Goal: Task Accomplishment & Management: Complete application form

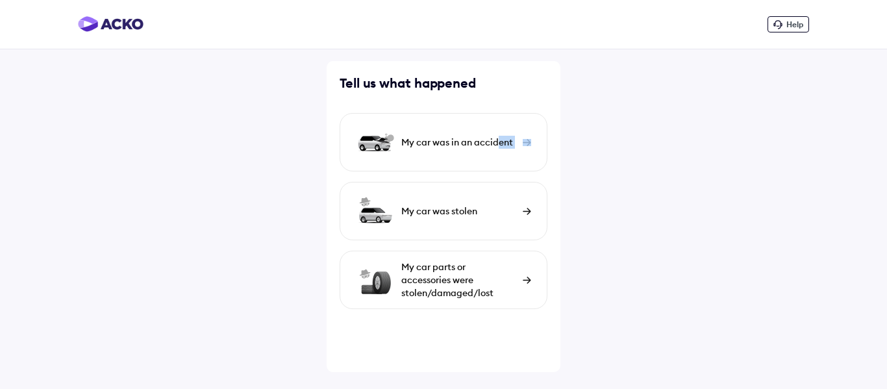
drag, startPoint x: 500, startPoint y: 136, endPoint x: 581, endPoint y: 149, distance: 81.4
click at [581, 149] on div "Help Tell us what happened My car was in an accident My car was stolen My car p…" at bounding box center [443, 194] width 887 height 389
click at [636, 212] on div "Help Tell us what happened My car was in an accident My car was stolen My car p…" at bounding box center [443, 194] width 887 height 389
click at [480, 140] on div "My car was in an accident" at bounding box center [458, 142] width 115 height 13
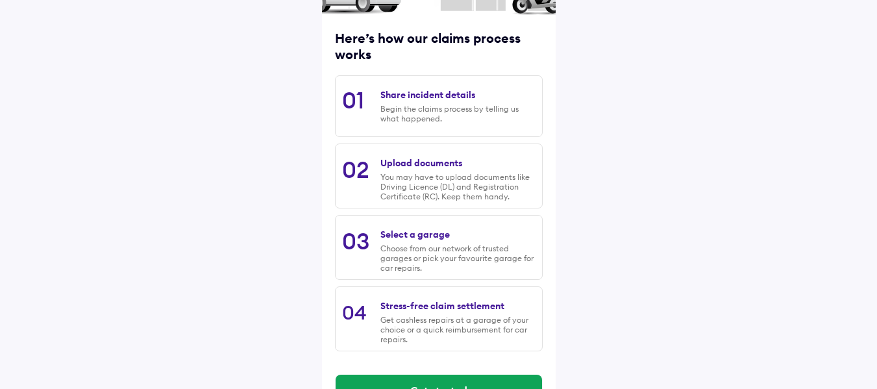
scroll to position [193, 0]
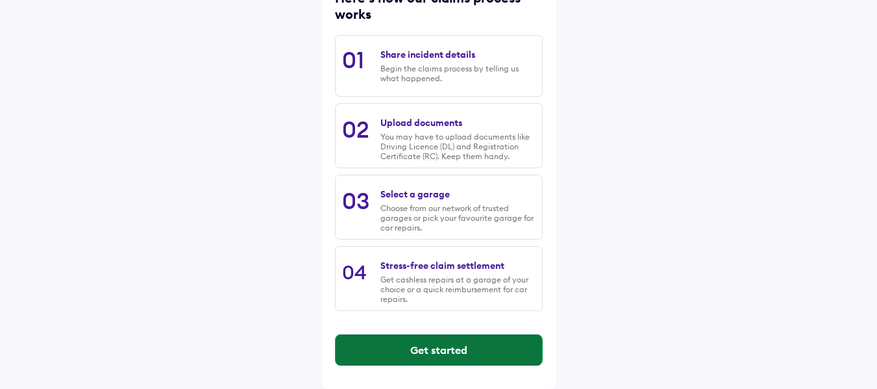
click at [472, 345] on button "Get started" at bounding box center [439, 349] width 206 height 31
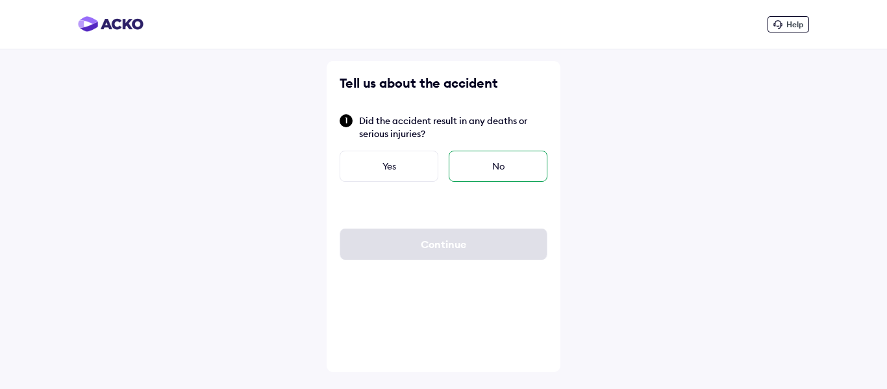
click at [510, 161] on div "No" at bounding box center [498, 166] width 99 height 31
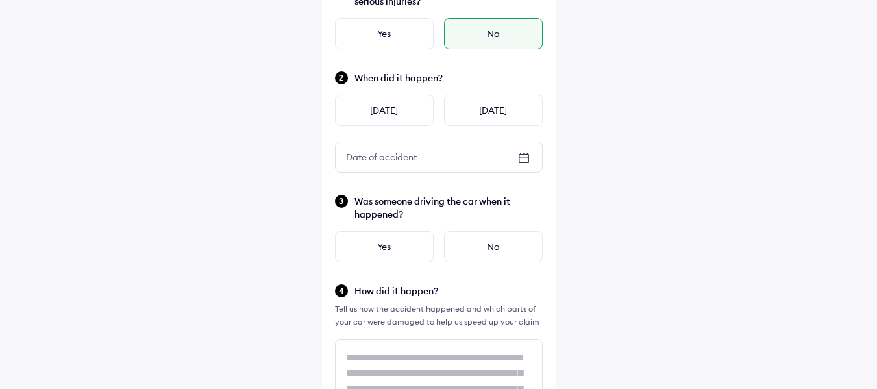
scroll to position [133, 0]
click at [509, 106] on div "Today" at bounding box center [493, 109] width 99 height 31
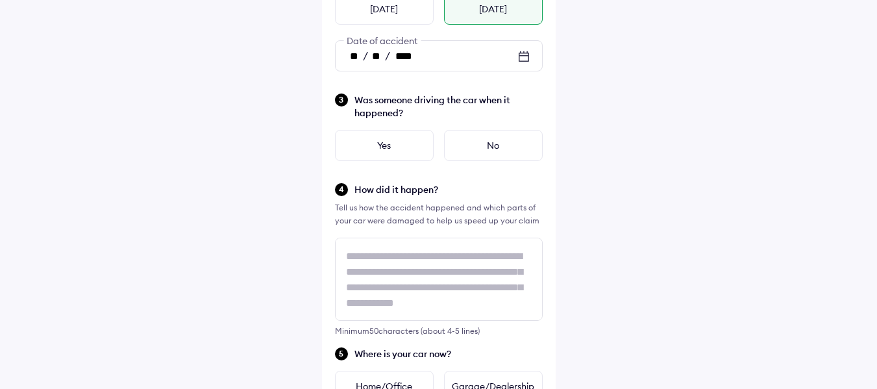
scroll to position [235, 0]
click at [389, 140] on div "Yes" at bounding box center [384, 144] width 99 height 31
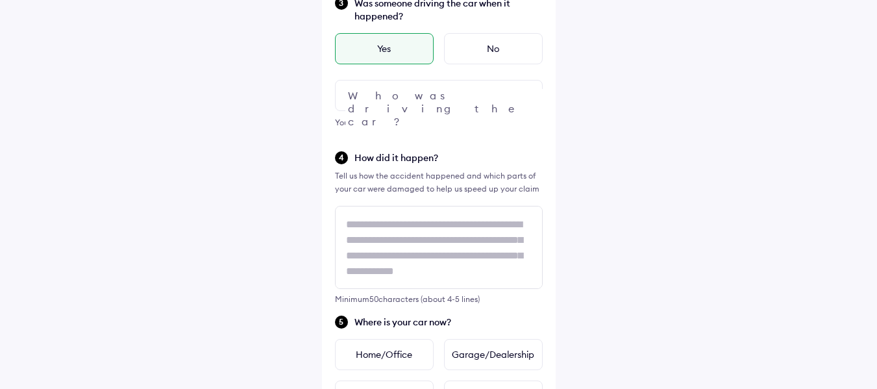
scroll to position [349, 0]
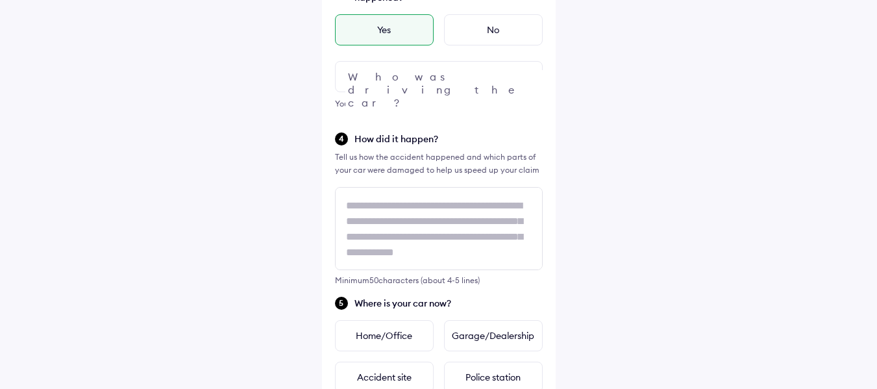
click at [523, 74] on img at bounding box center [524, 77] width 16 height 16
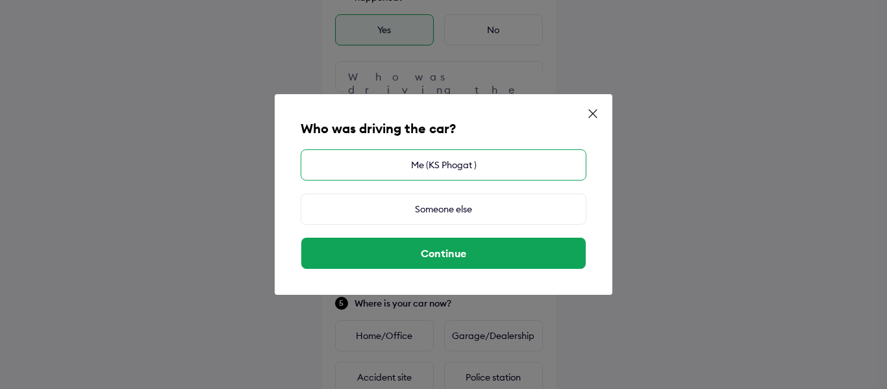
click at [495, 165] on div "Me (KS Phogat )" at bounding box center [444, 164] width 286 height 31
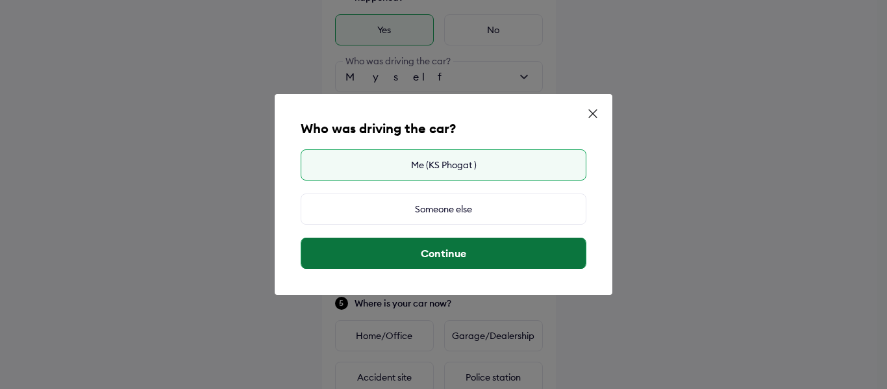
click at [506, 248] on button "Continue" at bounding box center [443, 253] width 284 height 31
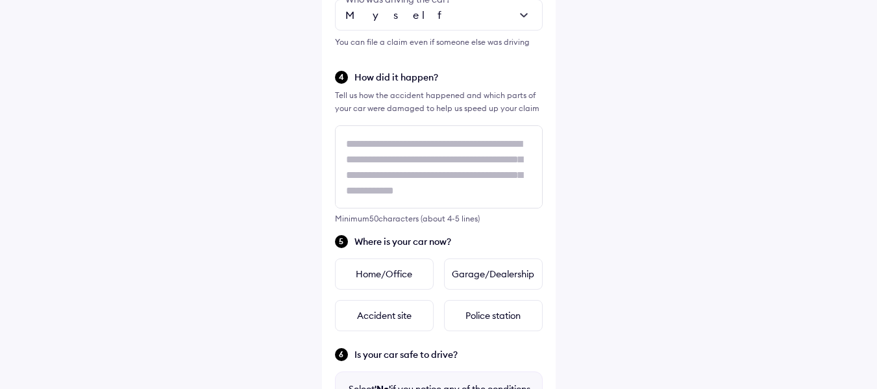
scroll to position [412, 0]
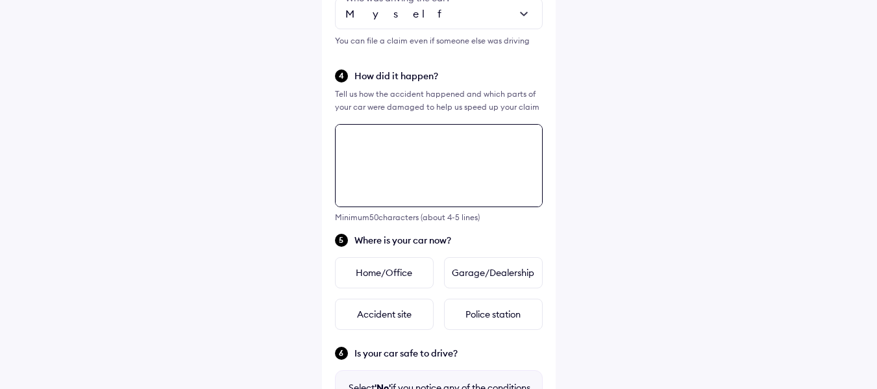
click at [340, 151] on div "Tell us about the accident Did the accident result in any deaths or serious inj…" at bounding box center [439, 175] width 234 height 1052
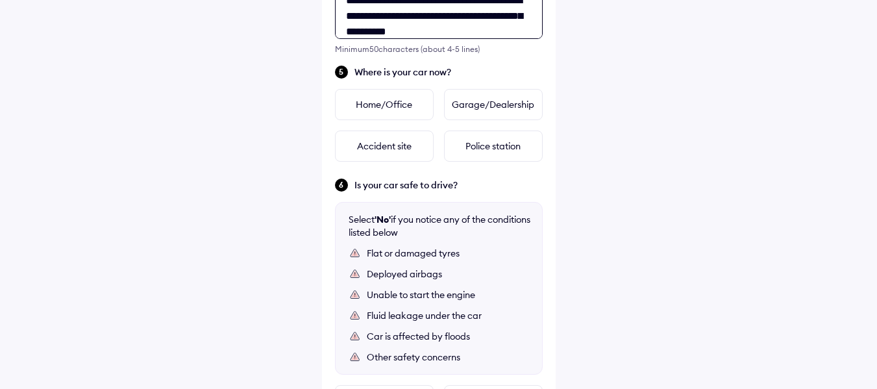
scroll to position [586, 0]
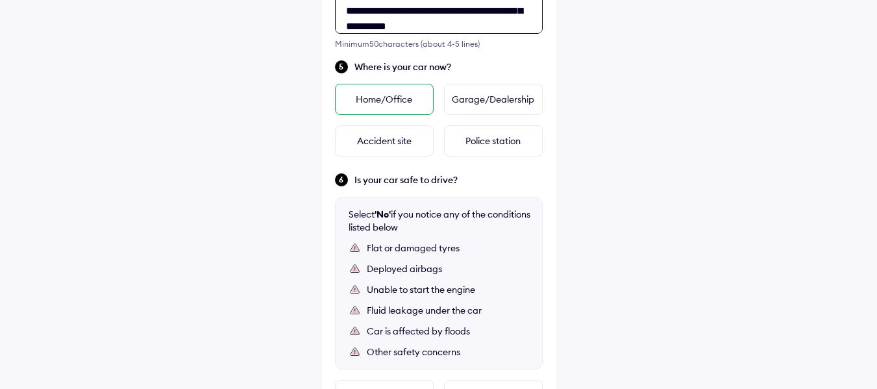
type textarea "**********"
click at [386, 93] on div "Home/Office" at bounding box center [384, 99] width 99 height 31
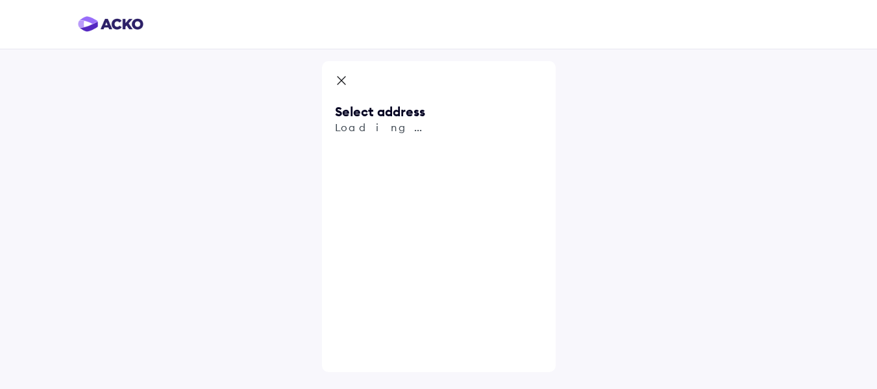
scroll to position [0, 0]
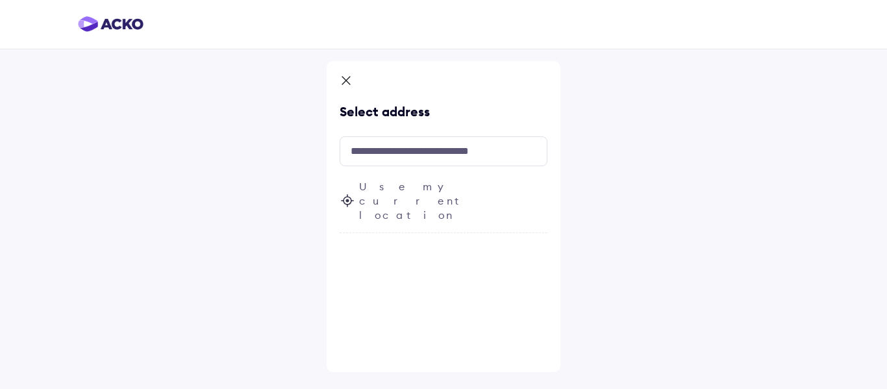
click at [451, 187] on span "Use my current location" at bounding box center [453, 200] width 188 height 43
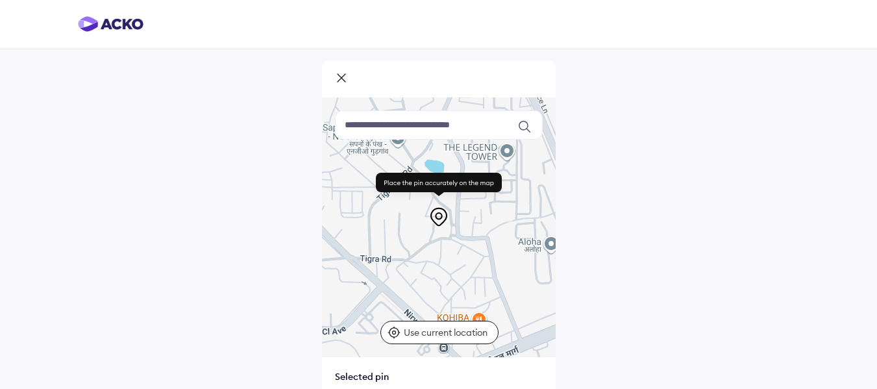
click at [436, 331] on p "Use current location" at bounding box center [447, 332] width 87 height 13
click at [439, 216] on icon at bounding box center [438, 216] width 21 height 21
click at [443, 129] on input at bounding box center [439, 124] width 208 height 29
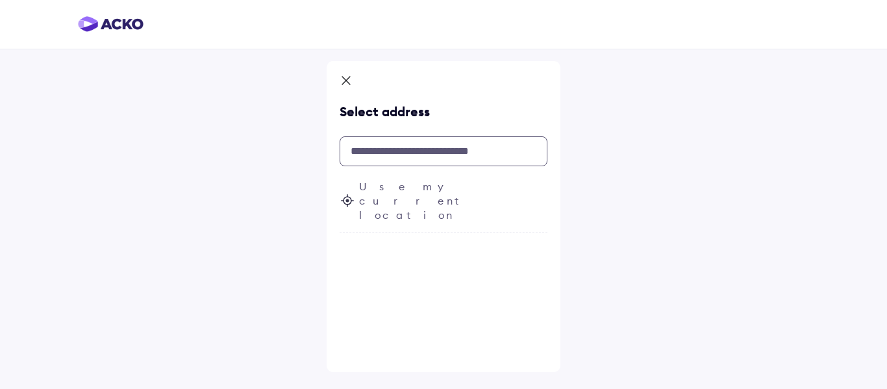
click at [430, 149] on input "text" at bounding box center [444, 151] width 208 height 30
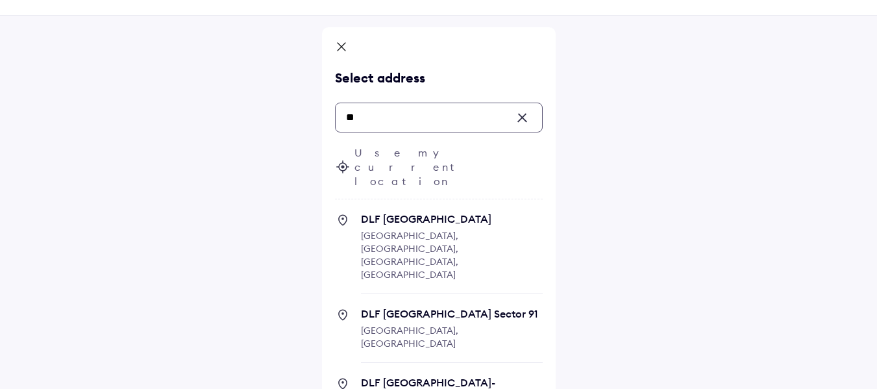
type input "*"
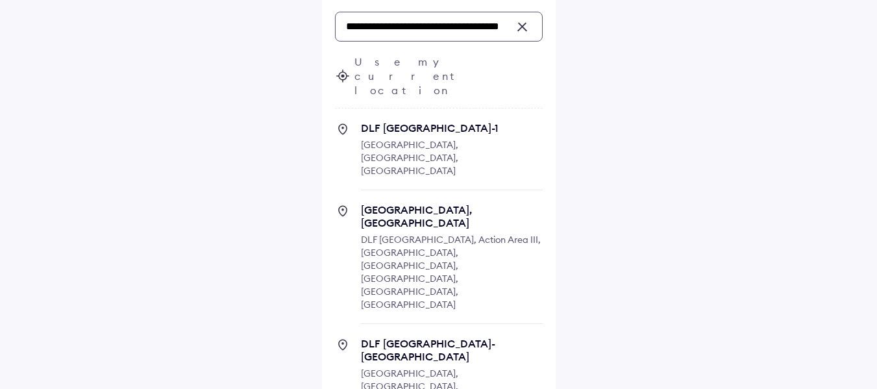
scroll to position [125, 0]
type input "**********"
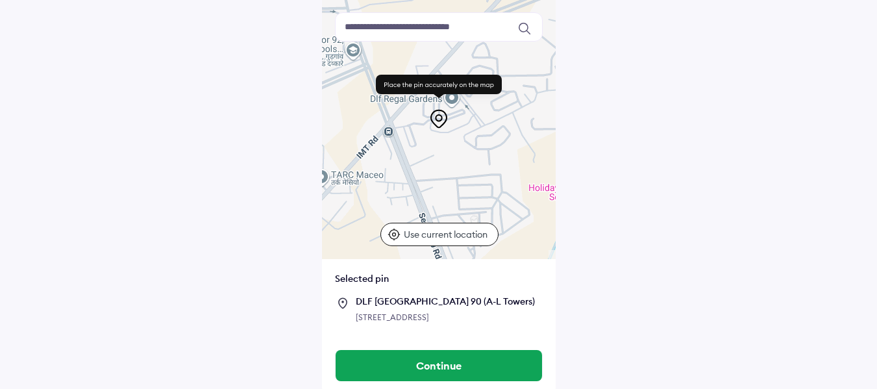
scroll to position [116, 0]
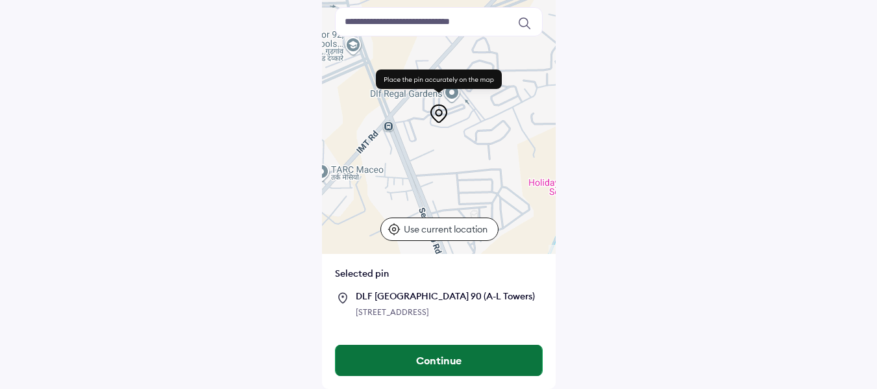
click at [473, 358] on button "Continue" at bounding box center [439, 360] width 206 height 31
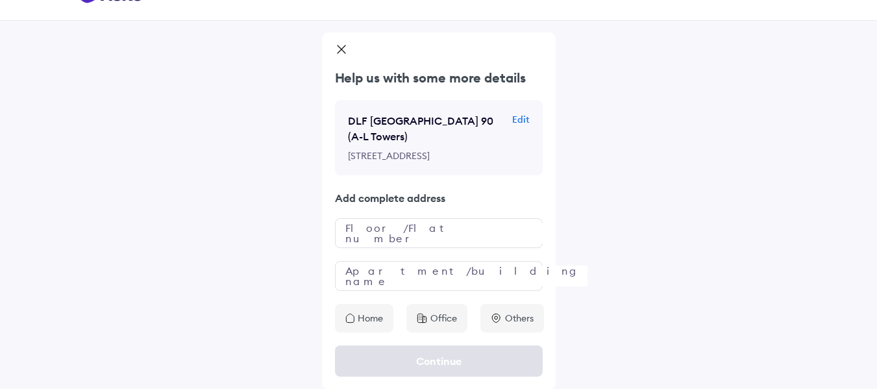
scroll to position [55, 0]
click at [461, 229] on input "text" at bounding box center [439, 232] width 208 height 30
type input "*****"
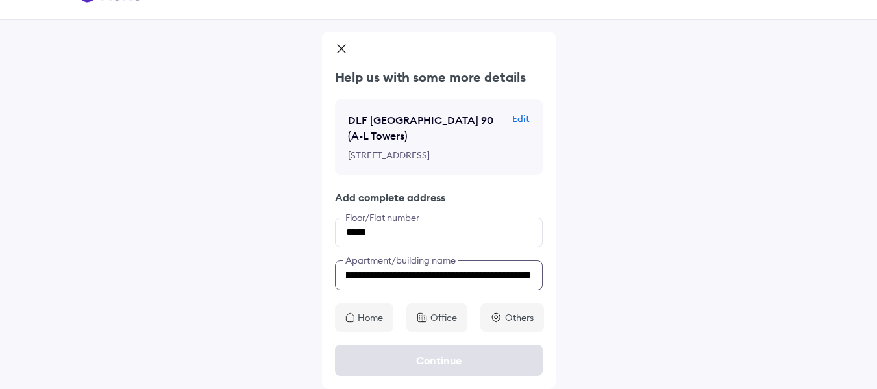
scroll to position [0, 90]
type input "**********"
click at [372, 312] on p "Home" at bounding box center [370, 317] width 25 height 13
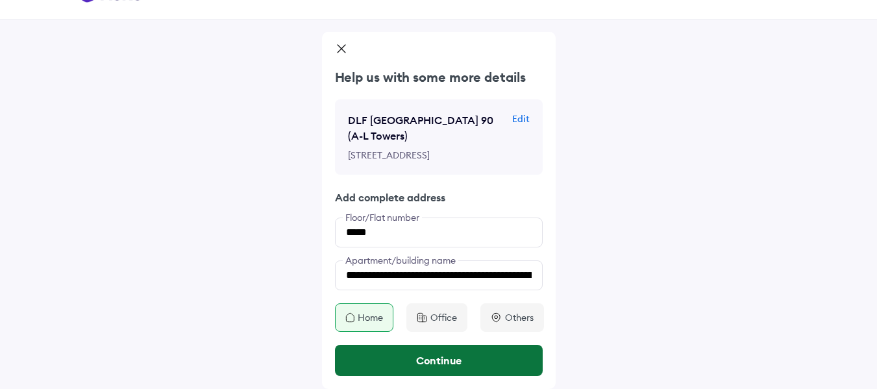
click at [476, 360] on button "Continue" at bounding box center [439, 360] width 208 height 31
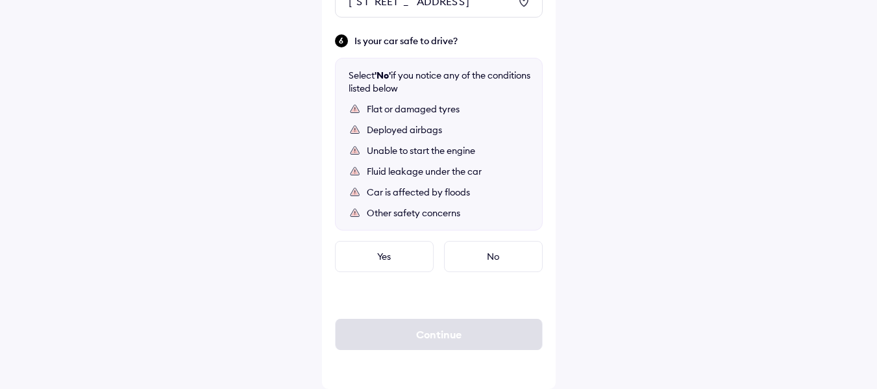
scroll to position [791, 0]
click at [385, 257] on div "Yes" at bounding box center [384, 256] width 99 height 31
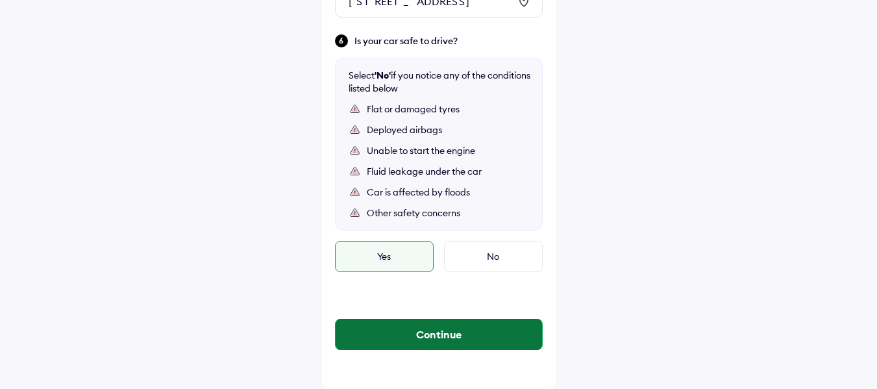
click at [429, 343] on button "Continue" at bounding box center [439, 334] width 206 height 31
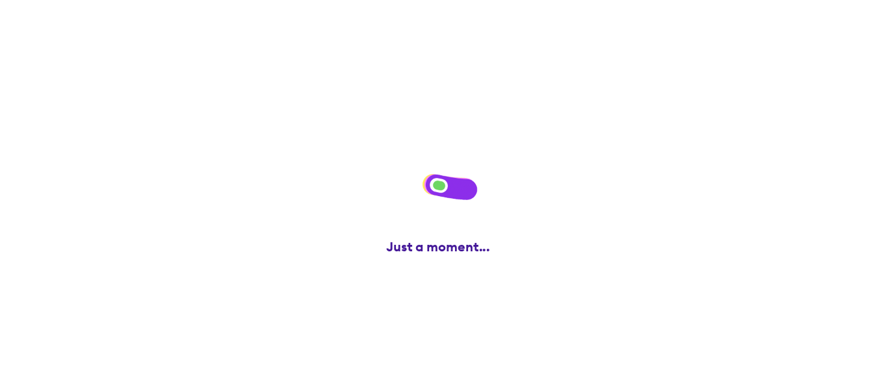
scroll to position [0, 0]
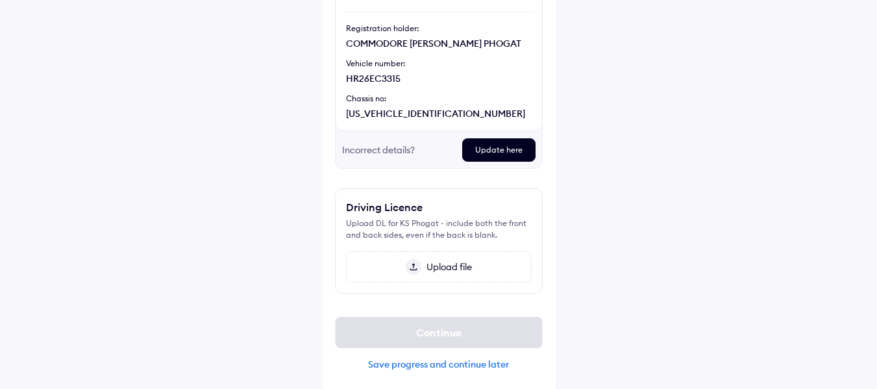
scroll to position [180, 0]
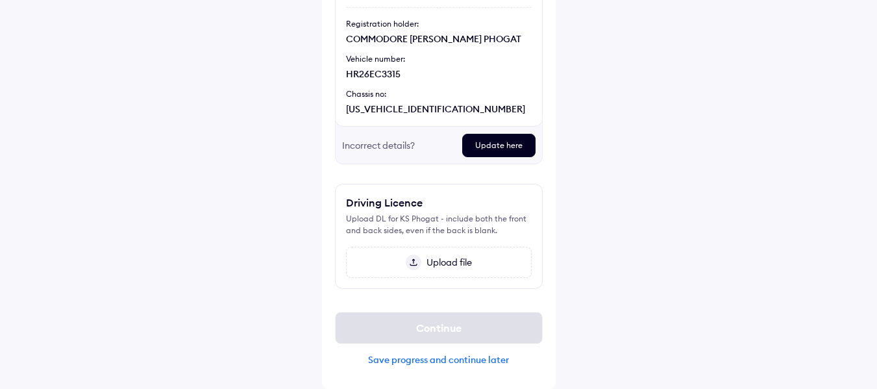
click at [460, 260] on span "Upload file" at bounding box center [446, 262] width 51 height 12
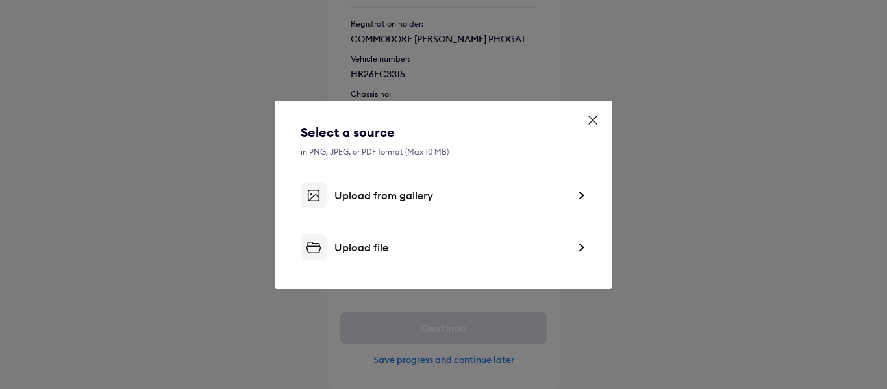
click at [414, 198] on div "Upload from gallery" at bounding box center [451, 195] width 234 height 13
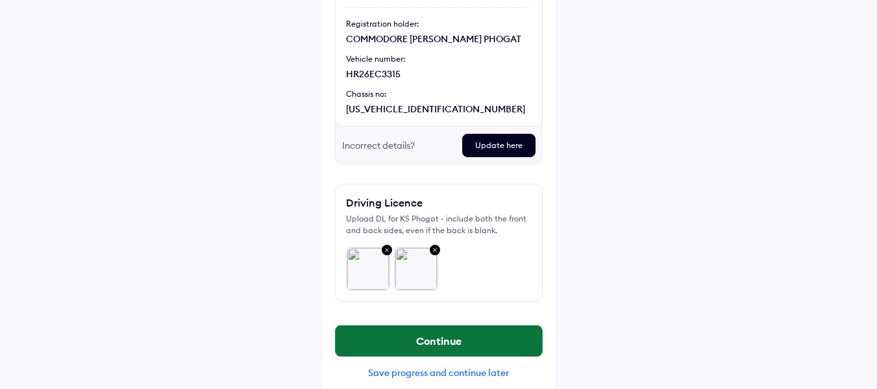
click at [488, 343] on button "Continue" at bounding box center [439, 340] width 206 height 31
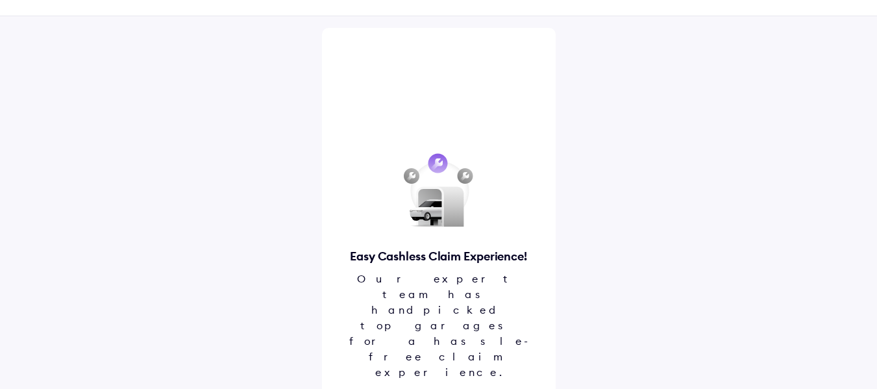
scroll to position [37, 0]
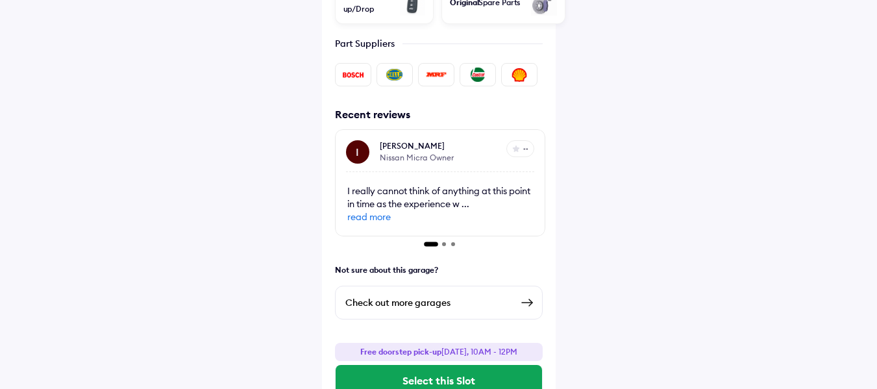
scroll to position [508, 0]
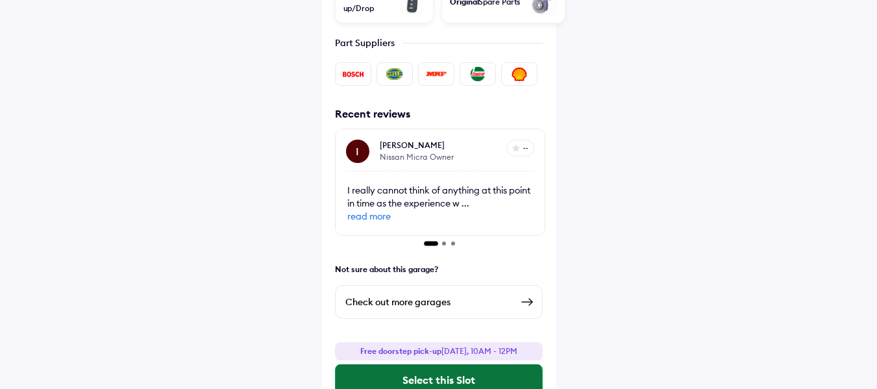
click at [464, 364] on button "Select this Slot" at bounding box center [439, 379] width 206 height 31
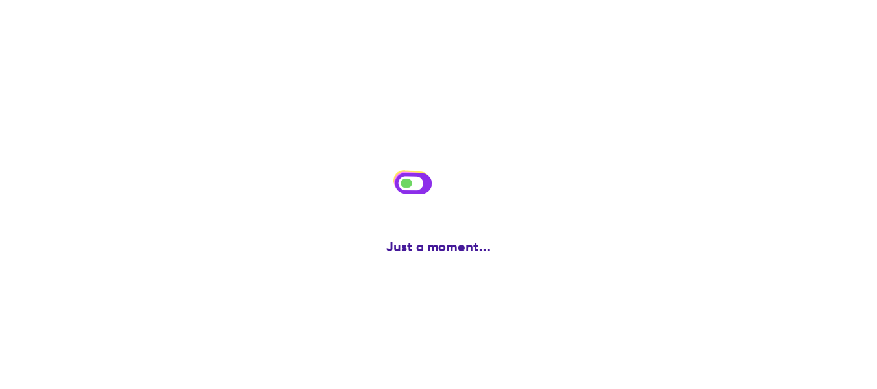
scroll to position [0, 0]
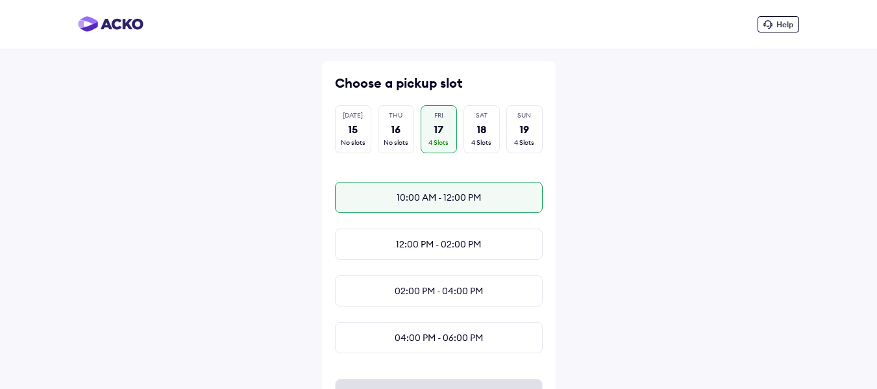
click at [477, 197] on div "10:00 AM - 12:00 PM" at bounding box center [439, 197] width 208 height 31
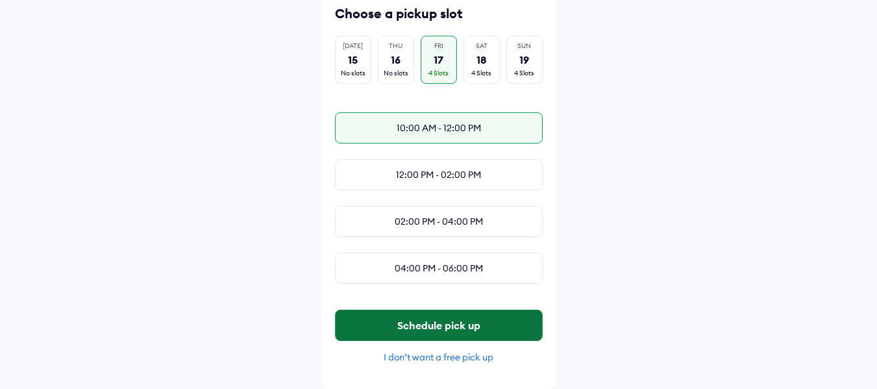
click at [484, 329] on button "Schedule pick up" at bounding box center [439, 325] width 206 height 31
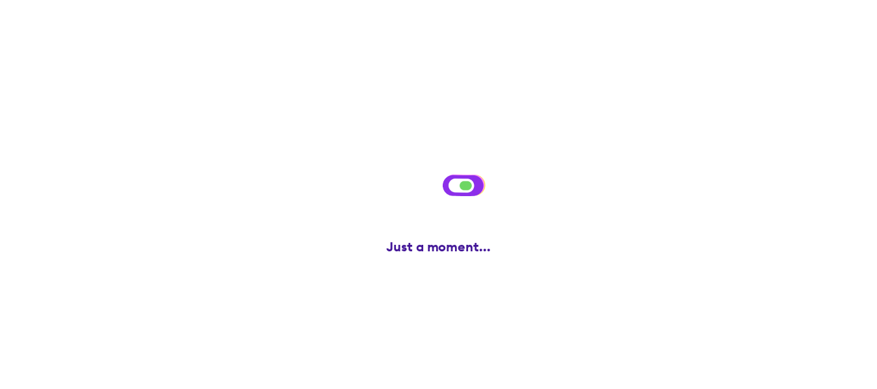
scroll to position [0, 0]
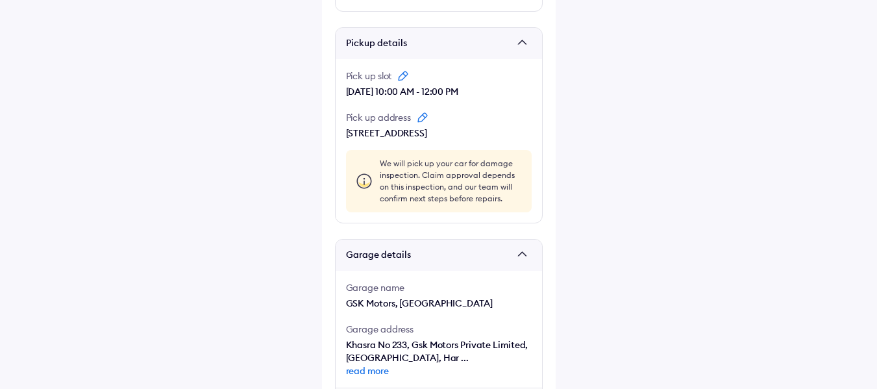
scroll to position [873, 0]
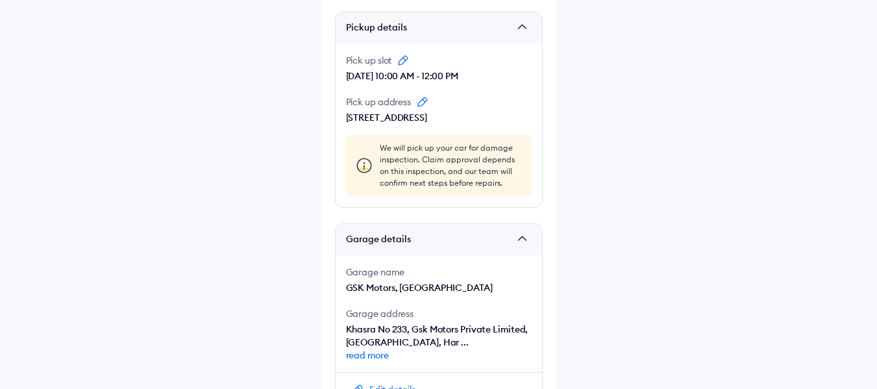
click at [421, 108] on img at bounding box center [422, 101] width 13 height 13
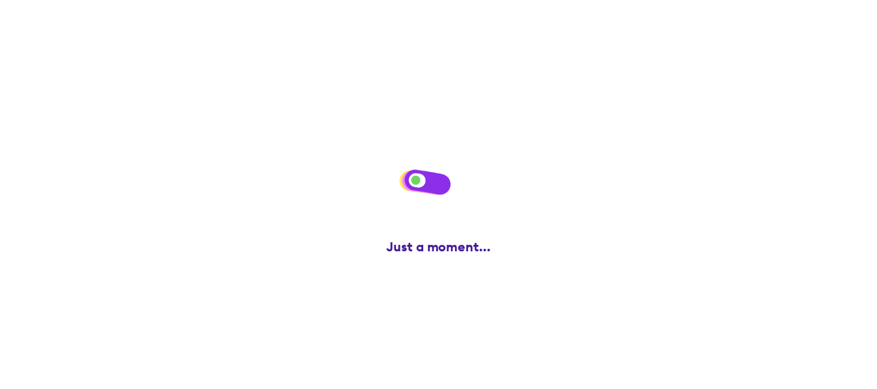
scroll to position [0, 0]
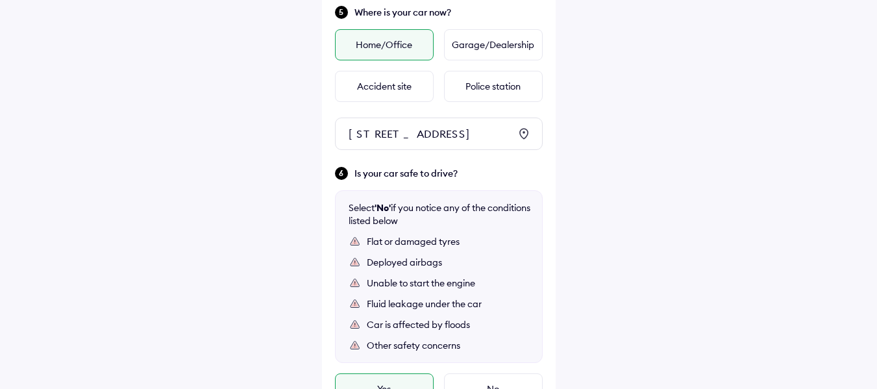
scroll to position [649, 0]
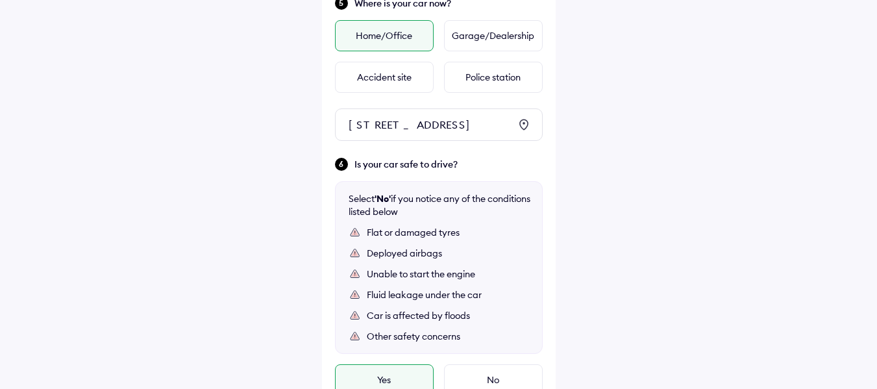
click at [462, 121] on div "New Town Heights, C72, Sector 90, Gurugram, Meoka, Haryana 122505, India" at bounding box center [429, 124] width 161 height 13
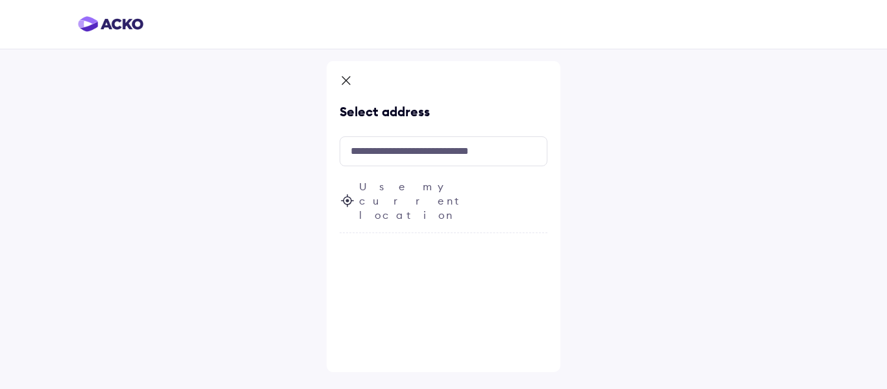
click at [449, 180] on span "Use my current location" at bounding box center [453, 200] width 188 height 43
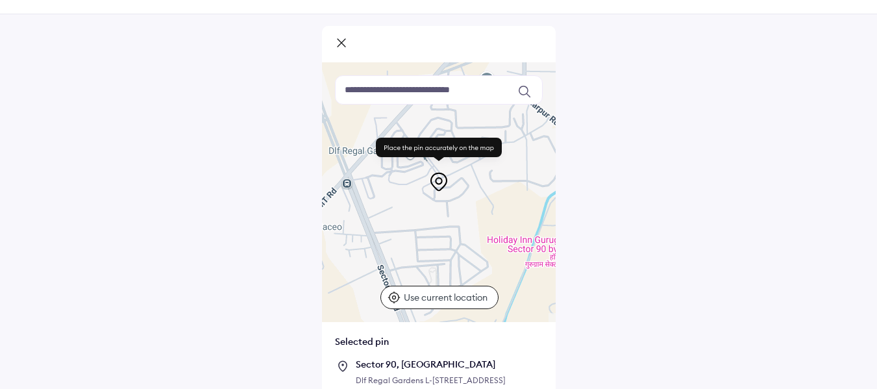
scroll to position [129, 0]
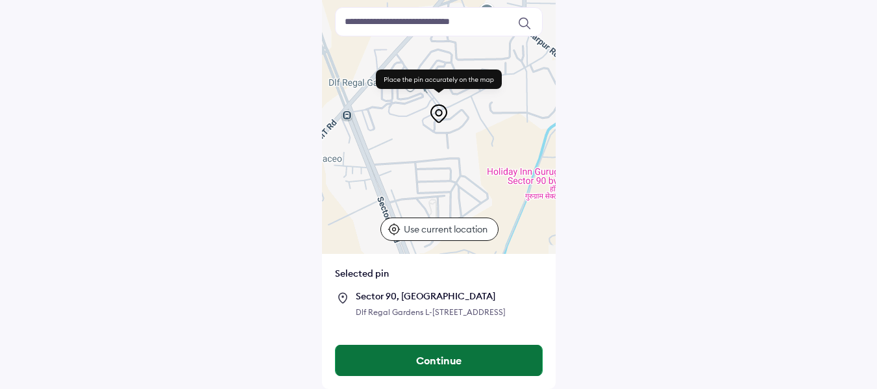
click at [471, 354] on button "Continue" at bounding box center [439, 360] width 206 height 31
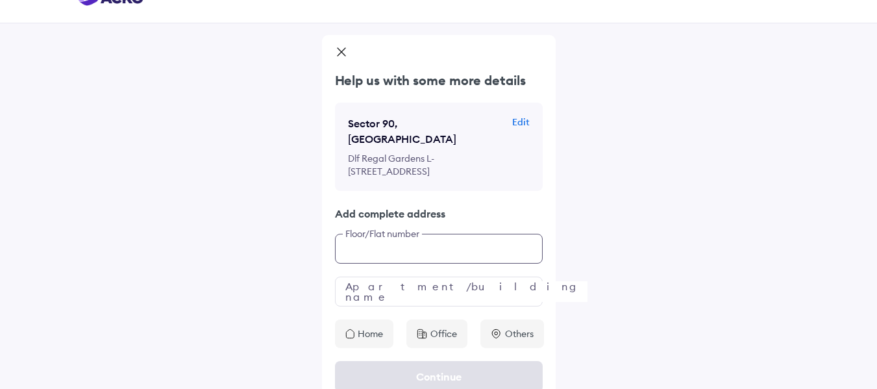
scroll to position [40, 0]
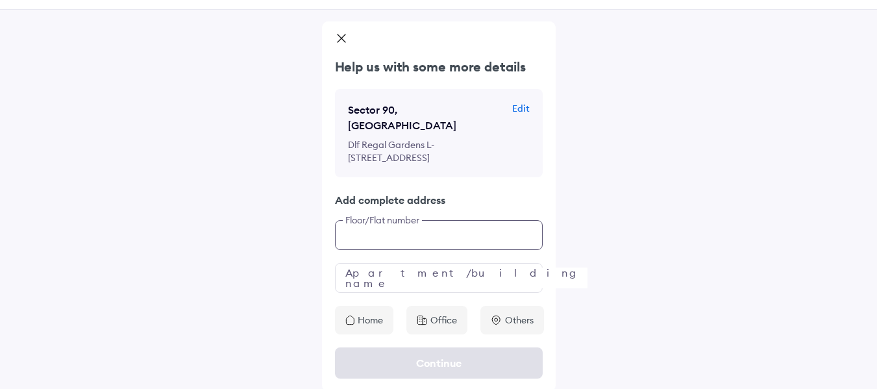
click at [488, 234] on input "text" at bounding box center [439, 235] width 208 height 30
type input "*****"
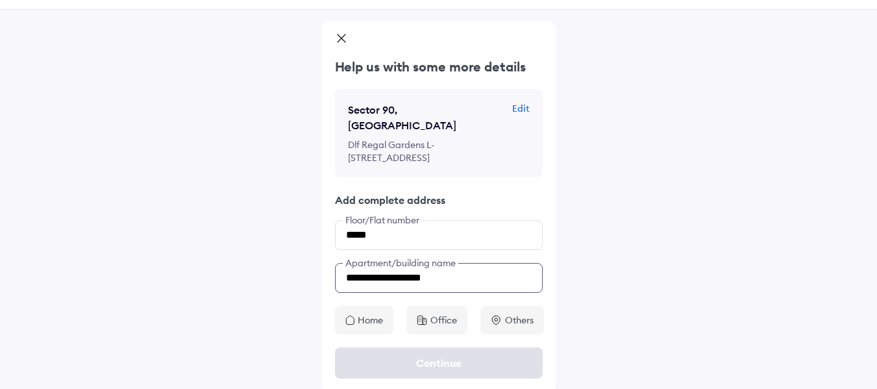
type input "**********"
click at [359, 317] on p "Home" at bounding box center [370, 320] width 25 height 13
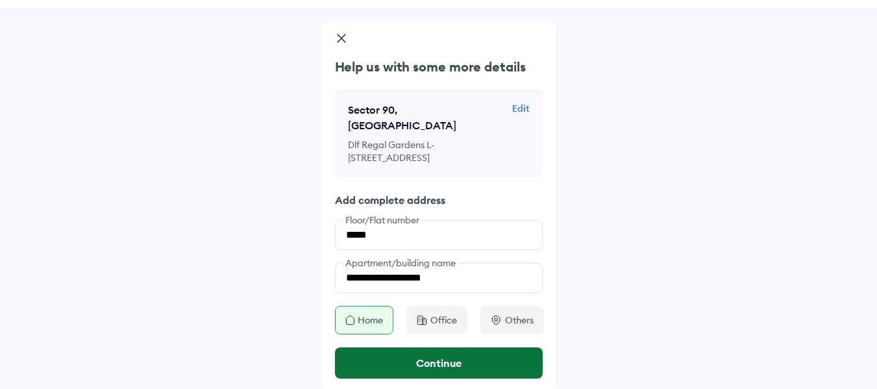
click at [438, 357] on button "Continue" at bounding box center [439, 362] width 208 height 31
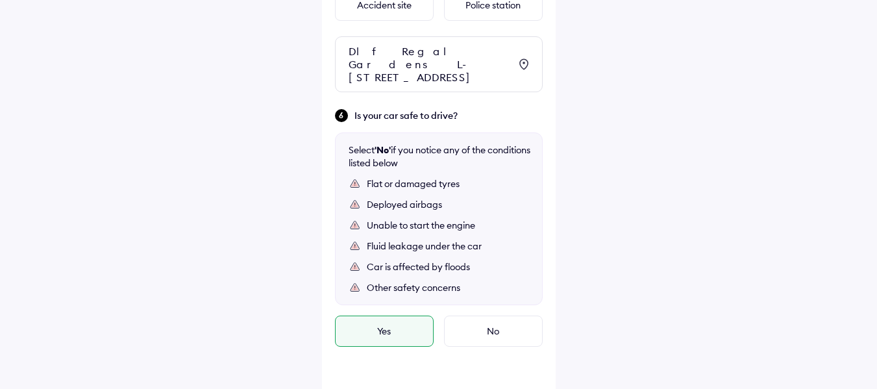
scroll to position [809, 0]
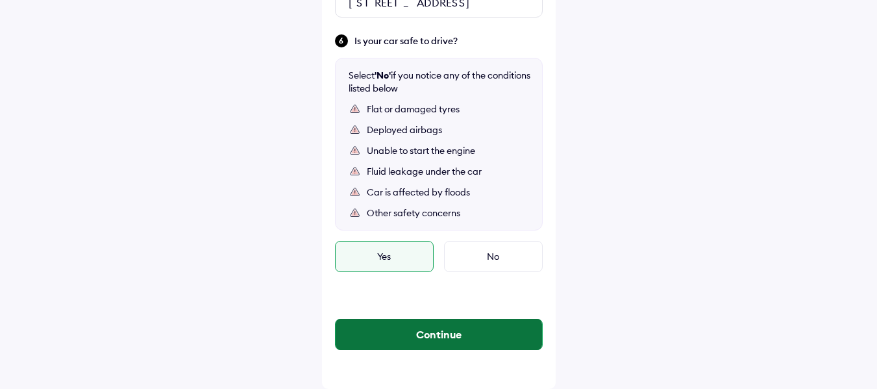
click at [445, 334] on button "Continue" at bounding box center [439, 334] width 206 height 31
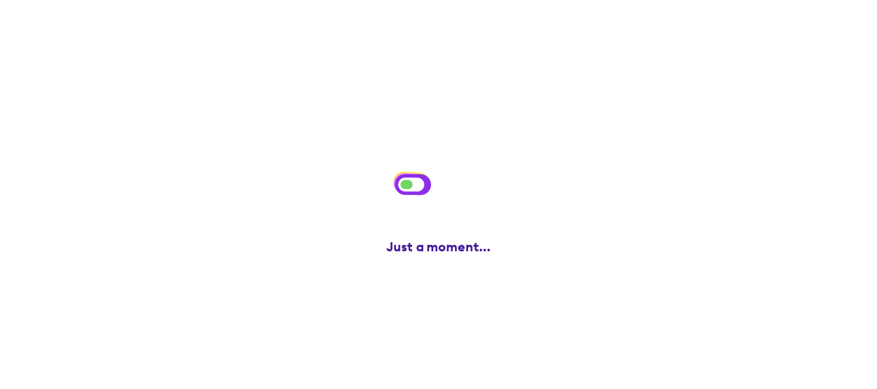
scroll to position [0, 0]
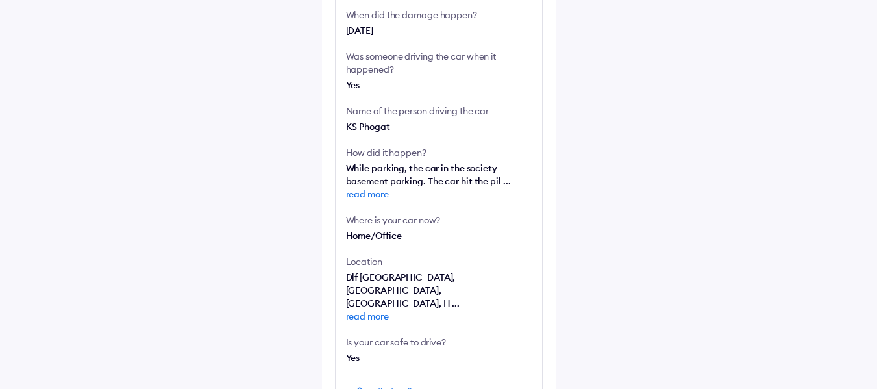
scroll to position [352, 0]
click at [368, 309] on span "read more" at bounding box center [439, 315] width 186 height 13
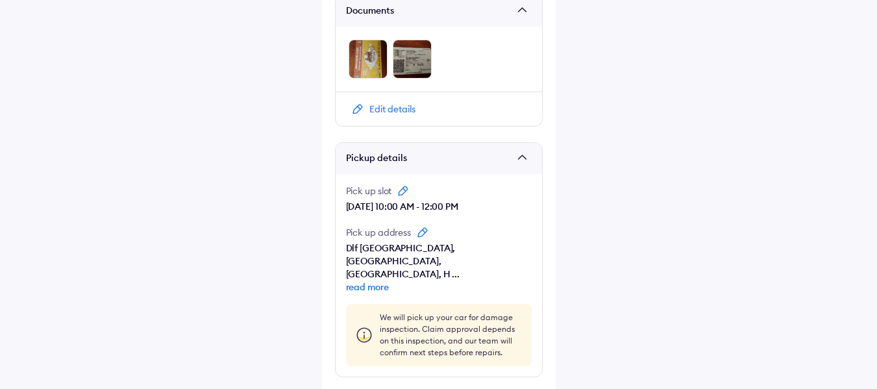
scroll to position [756, 0]
click at [369, 293] on span "read more" at bounding box center [439, 286] width 186 height 13
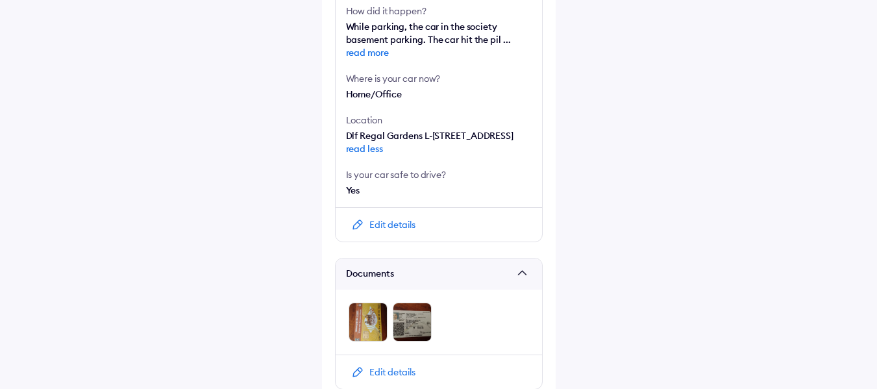
scroll to position [495, 0]
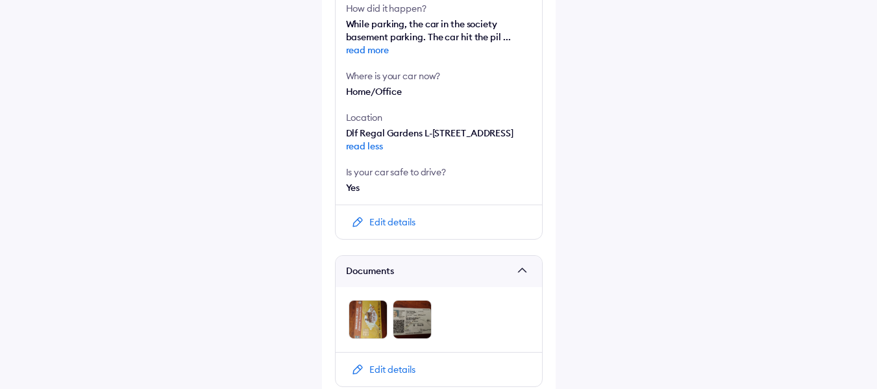
click at [384, 228] on div "Edit details" at bounding box center [392, 222] width 46 height 13
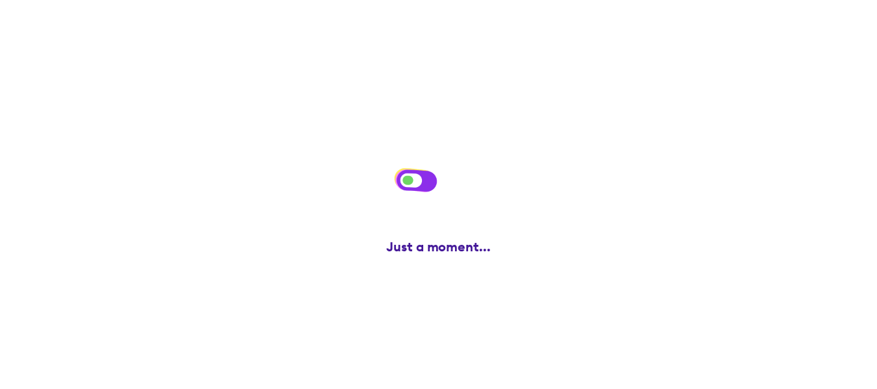
scroll to position [0, 0]
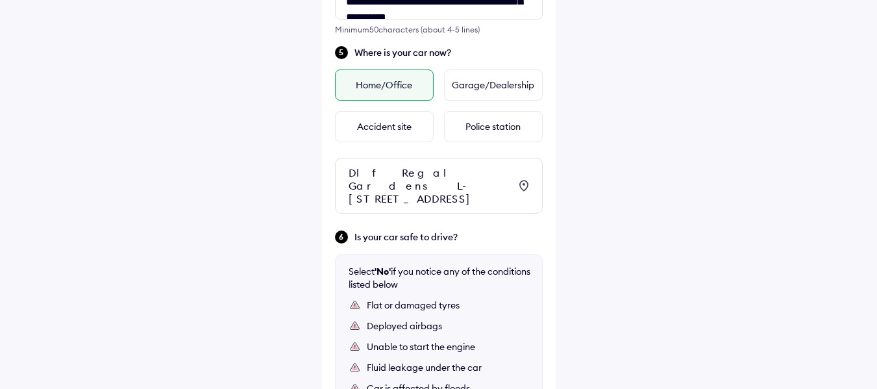
scroll to position [586, 0]
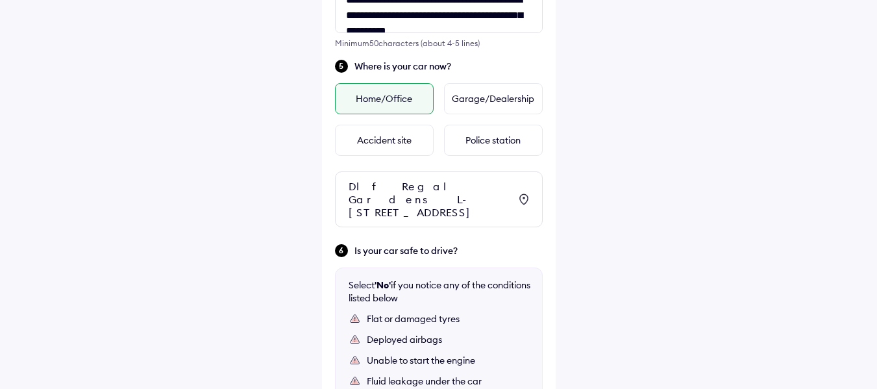
click at [458, 187] on div "Dlf Regal Gardens L-Block, Dlf Regal Gardens, Sector 90, Gurugram, Meoka, Harya…" at bounding box center [429, 199] width 161 height 39
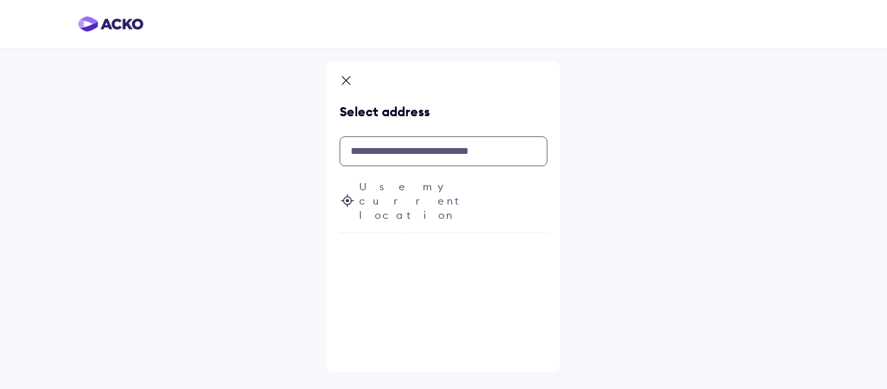
click at [427, 146] on input "text" at bounding box center [444, 151] width 208 height 30
type input "*"
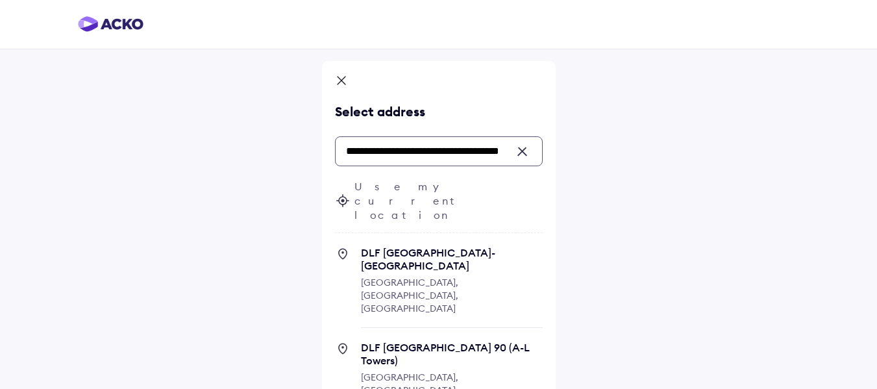
scroll to position [92, 0]
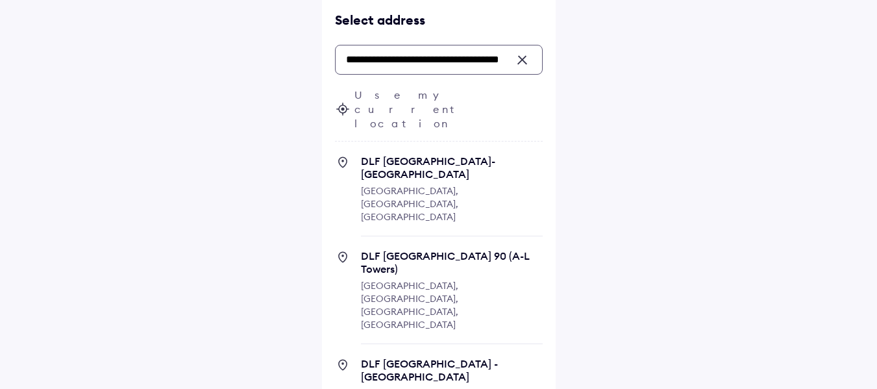
click at [454, 249] on span "DLF New Town Heights 90 (A-L Towers)" at bounding box center [452, 262] width 182 height 26
type input "**********"
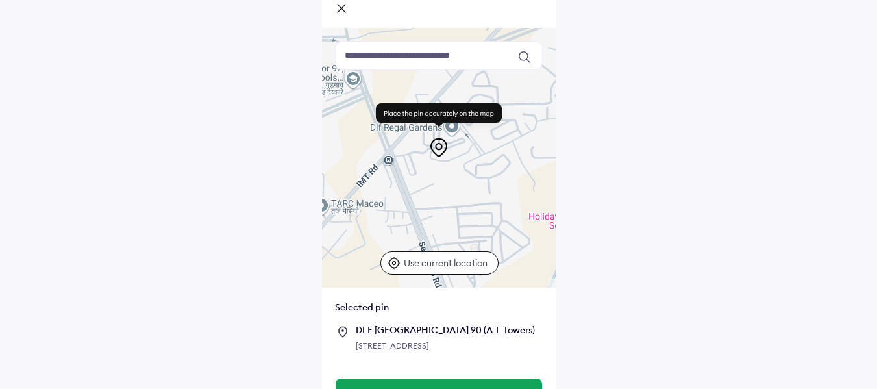
scroll to position [116, 0]
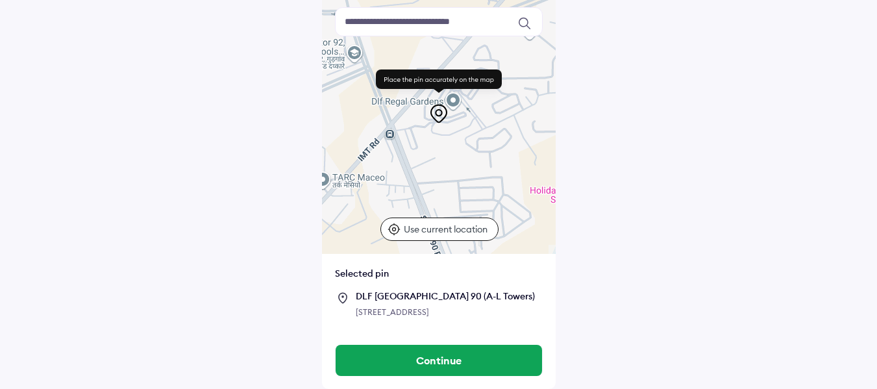
drag, startPoint x: 513, startPoint y: 136, endPoint x: 513, endPoint y: 146, distance: 9.7
click at [513, 146] on div at bounding box center [439, 124] width 234 height 260
drag, startPoint x: 438, startPoint y: 99, endPoint x: 442, endPoint y: 126, distance: 27.6
click at [442, 126] on div "Keyboard shortcuts Map Data Map data ©2025 Map data ©2025 100 m Click to toggle…" at bounding box center [439, 124] width 234 height 260
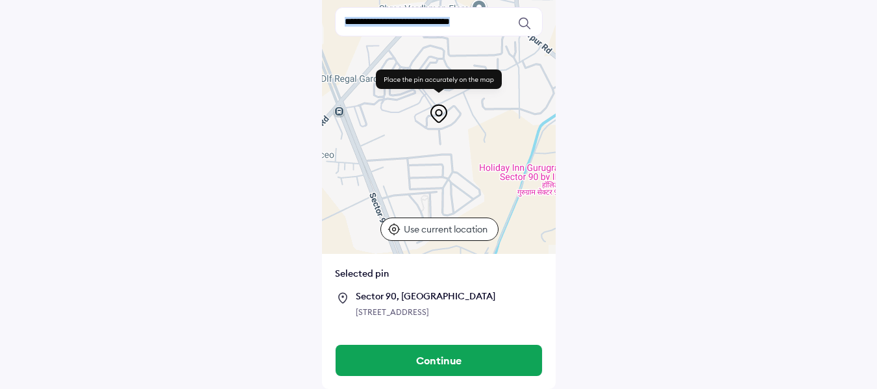
drag, startPoint x: 478, startPoint y: 163, endPoint x: 427, endPoint y: 138, distance: 56.3
click at [427, 138] on div at bounding box center [439, 124] width 234 height 260
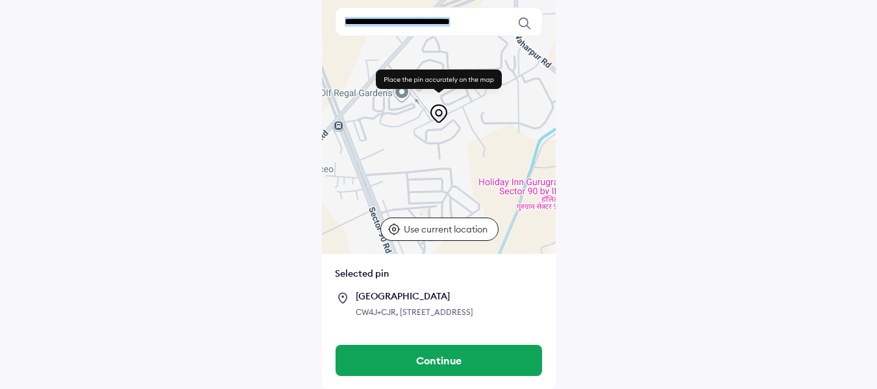
drag, startPoint x: 471, startPoint y: 142, endPoint x: 470, endPoint y: 158, distance: 16.2
click at [470, 158] on div at bounding box center [439, 124] width 234 height 260
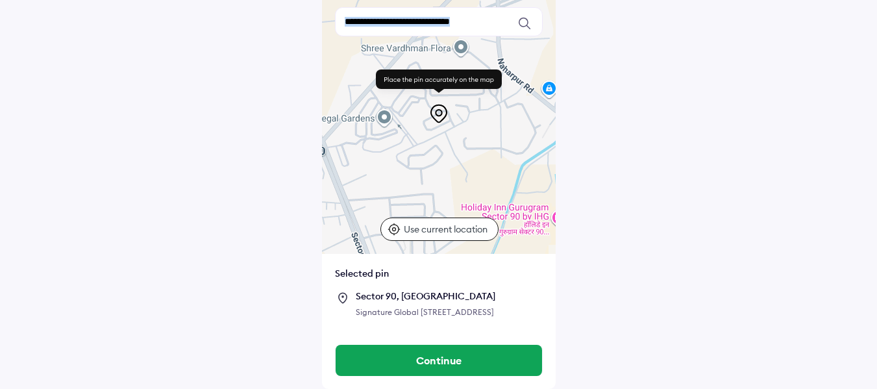
drag, startPoint x: 467, startPoint y: 126, endPoint x: 449, endPoint y: 154, distance: 33.3
click at [449, 154] on div at bounding box center [439, 124] width 234 height 260
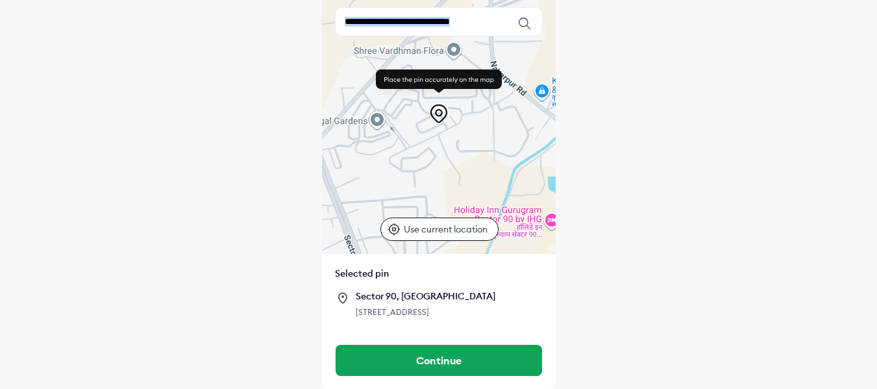
drag, startPoint x: 449, startPoint y: 154, endPoint x: 441, endPoint y: 156, distance: 8.7
click at [441, 156] on div at bounding box center [439, 124] width 234 height 260
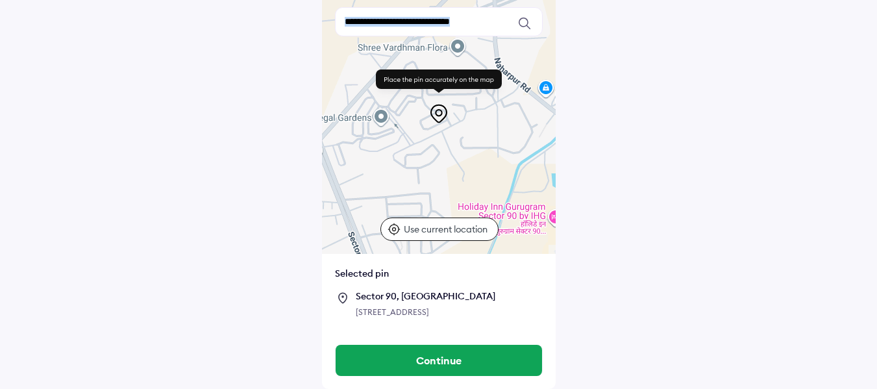
click at [454, 145] on div at bounding box center [439, 124] width 234 height 260
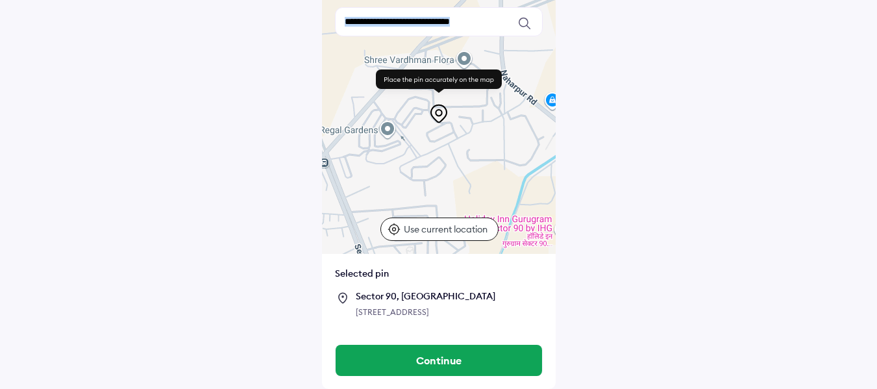
drag, startPoint x: 454, startPoint y: 145, endPoint x: 460, endPoint y: 159, distance: 15.1
click at [460, 159] on div at bounding box center [439, 124] width 234 height 260
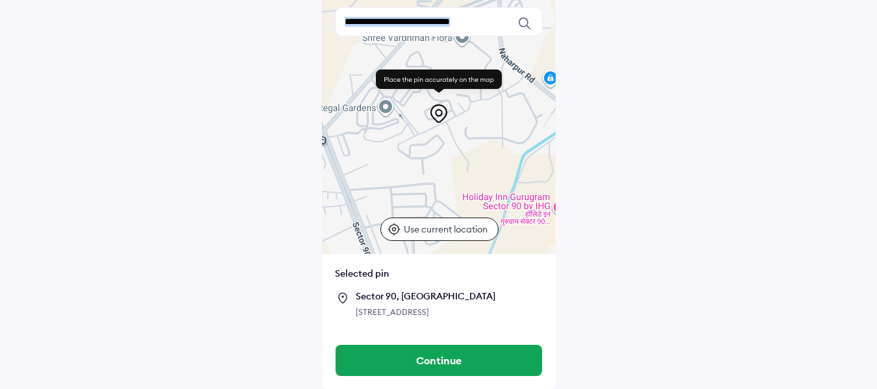
drag, startPoint x: 460, startPoint y: 159, endPoint x: 458, endPoint y: 132, distance: 26.7
click at [458, 132] on div at bounding box center [439, 124] width 234 height 260
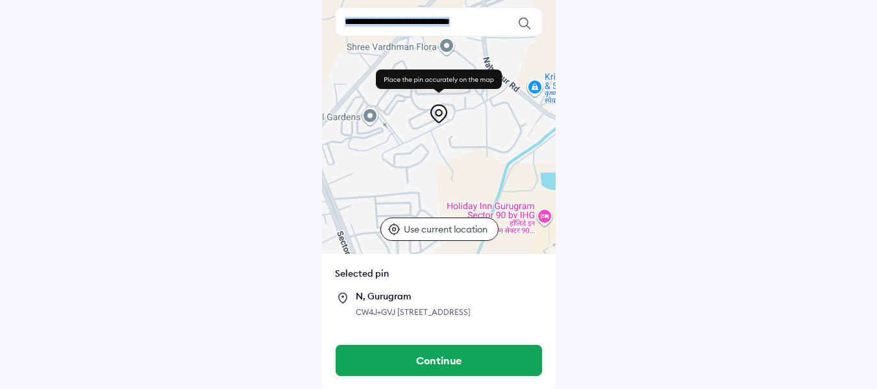
drag, startPoint x: 459, startPoint y: 134, endPoint x: 441, endPoint y: 143, distance: 19.7
click at [441, 143] on div at bounding box center [439, 124] width 234 height 260
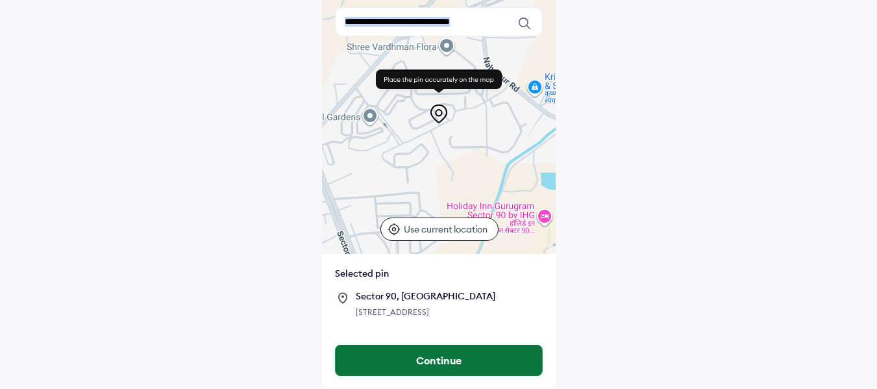
click at [454, 354] on button "Continue" at bounding box center [439, 360] width 206 height 31
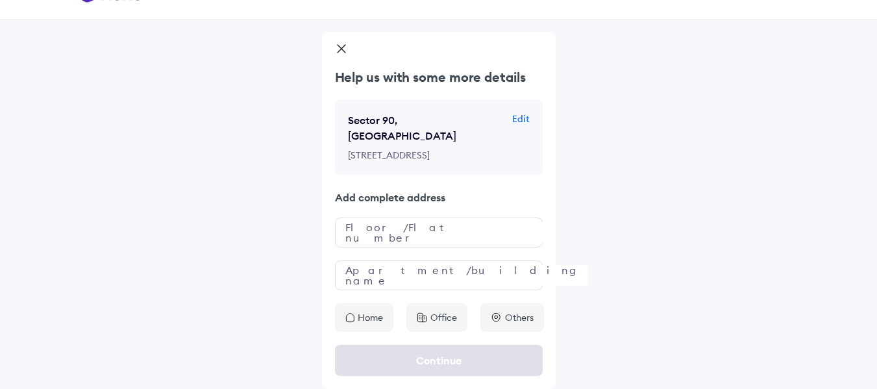
scroll to position [0, 0]
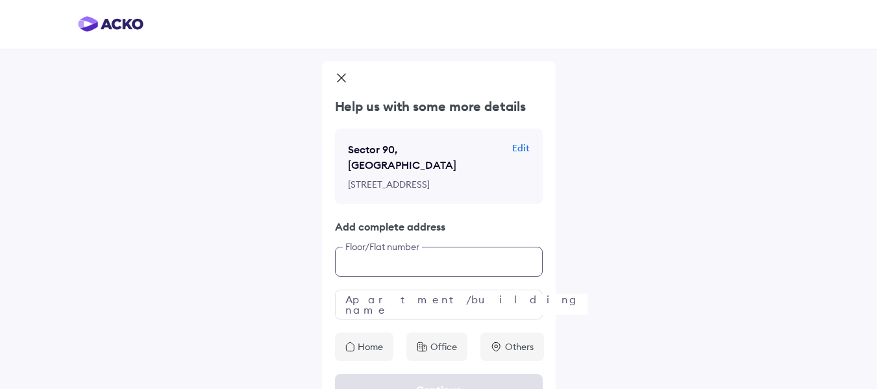
click at [466, 259] on div "Help us with some more details Sector 90, Meoka Edit M074 DLF, New Town Heights…" at bounding box center [439, 229] width 234 height 264
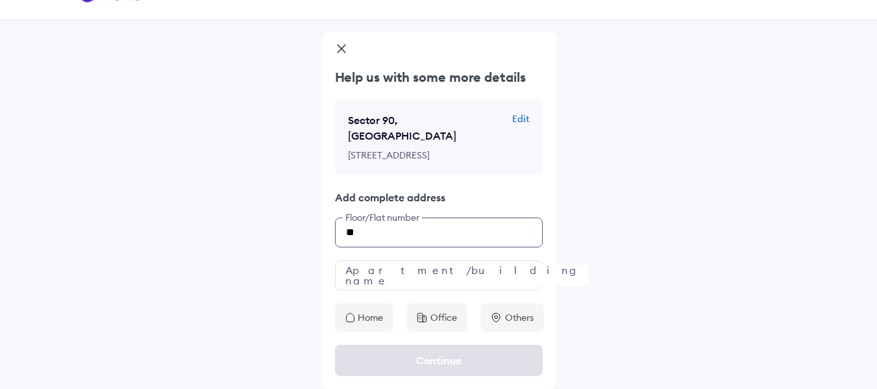
type input "*"
type input "*****"
click at [451, 267] on input "text" at bounding box center [439, 275] width 208 height 30
type input "**********"
click at [355, 323] on div "Home" at bounding box center [364, 317] width 58 height 29
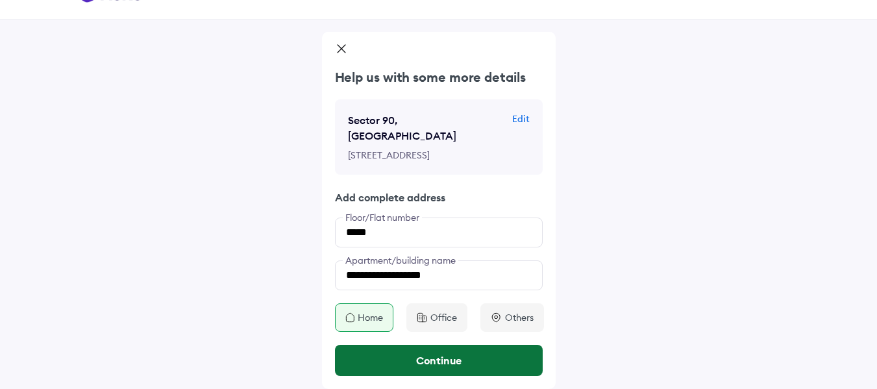
click at [432, 358] on button "Continue" at bounding box center [439, 360] width 208 height 31
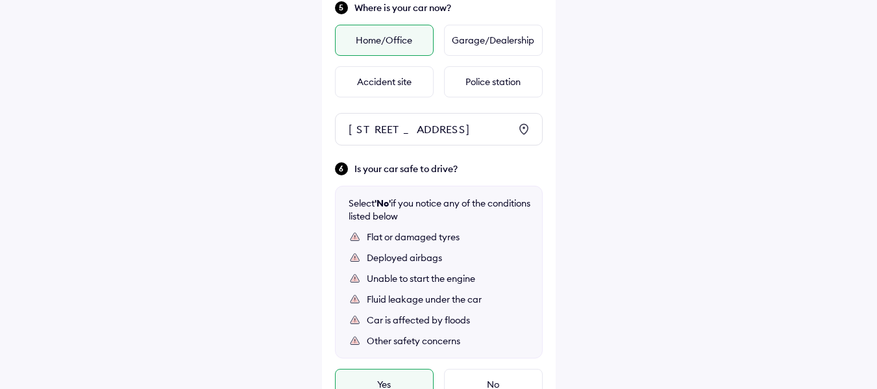
scroll to position [796, 0]
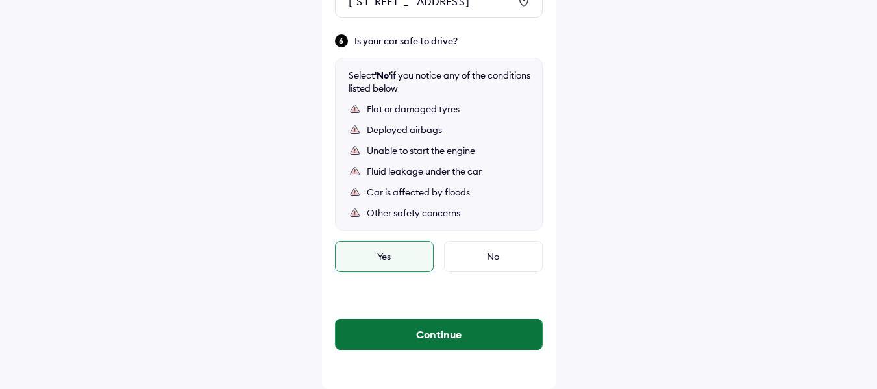
click at [447, 333] on button "Continue" at bounding box center [439, 334] width 206 height 31
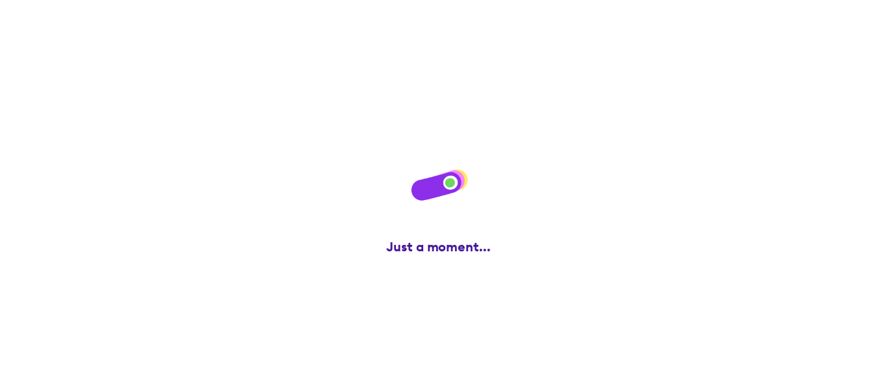
scroll to position [0, 0]
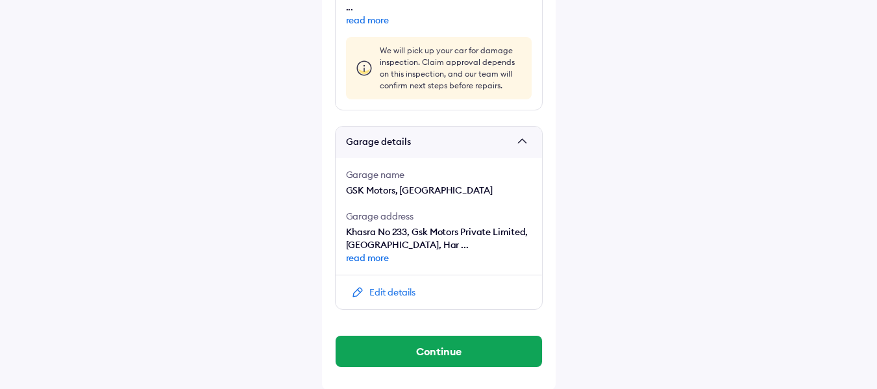
scroll to position [1024, 0]
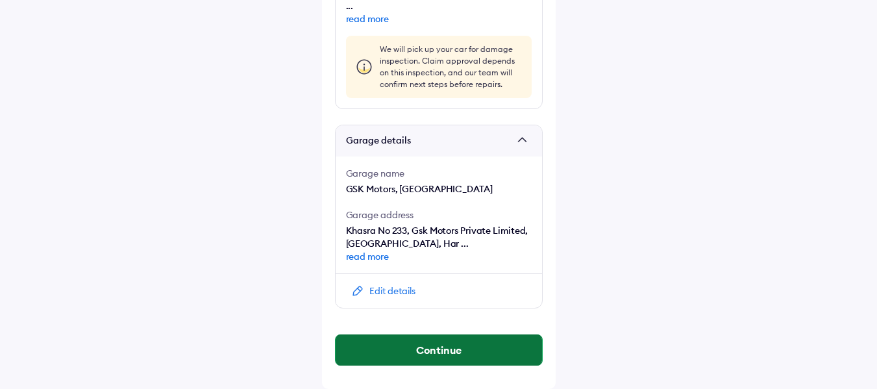
click at [466, 343] on button "Continue" at bounding box center [439, 349] width 206 height 31
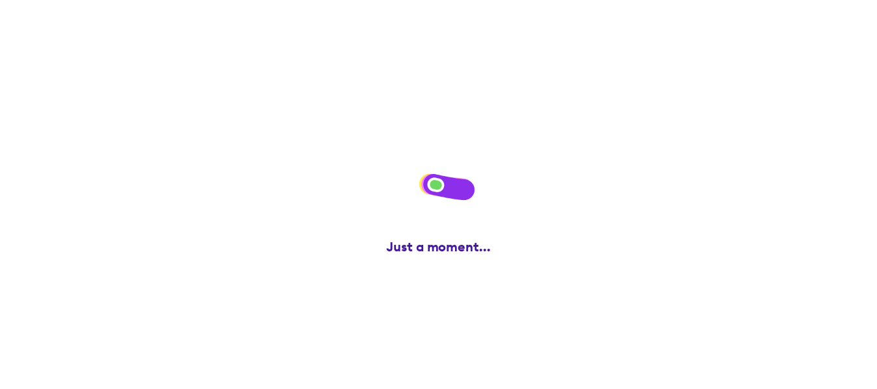
scroll to position [0, 0]
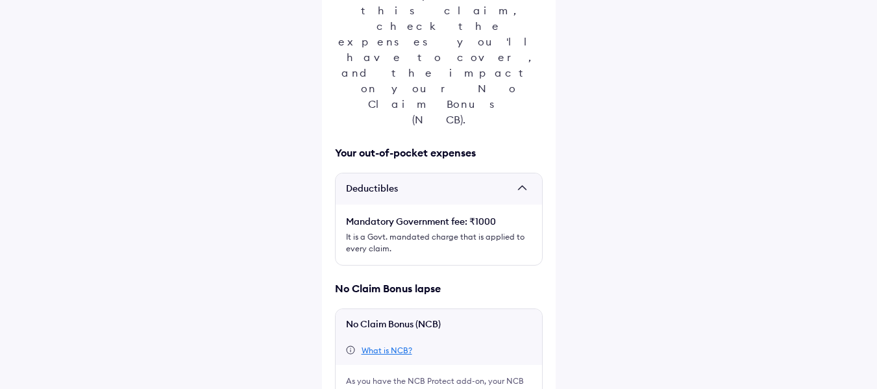
scroll to position [206, 0]
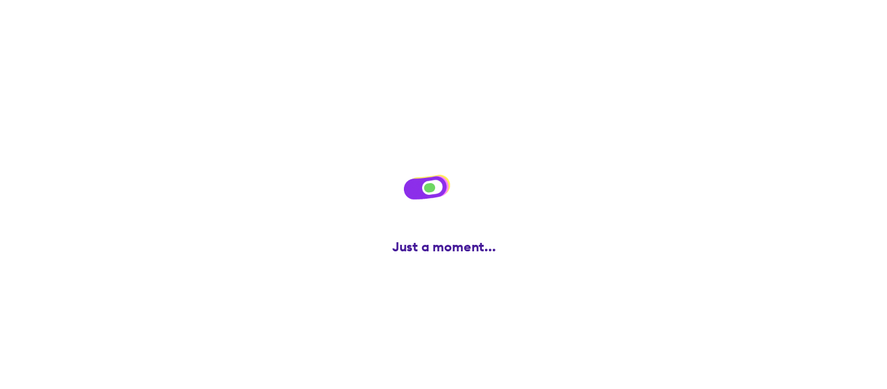
scroll to position [0, 0]
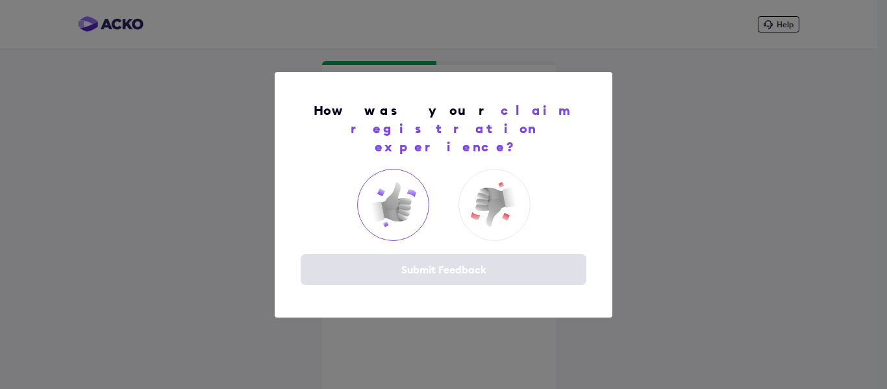
click at [392, 179] on img at bounding box center [393, 205] width 52 height 52
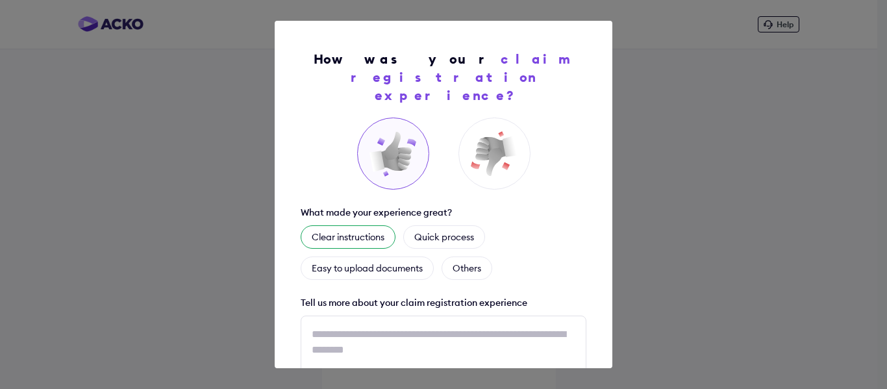
click at [356, 225] on div "Clear instructions" at bounding box center [348, 236] width 95 height 23
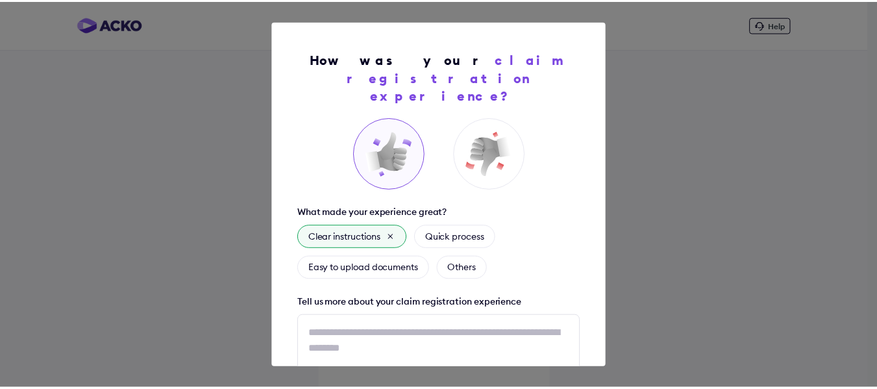
scroll to position [104, 0]
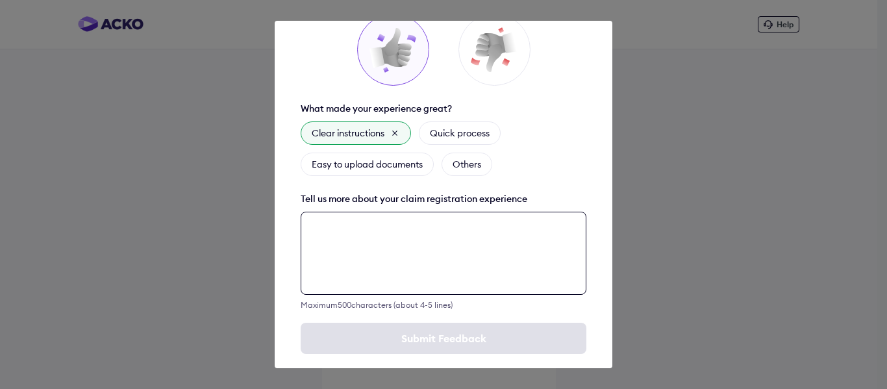
click at [458, 236] on textarea at bounding box center [444, 253] width 286 height 83
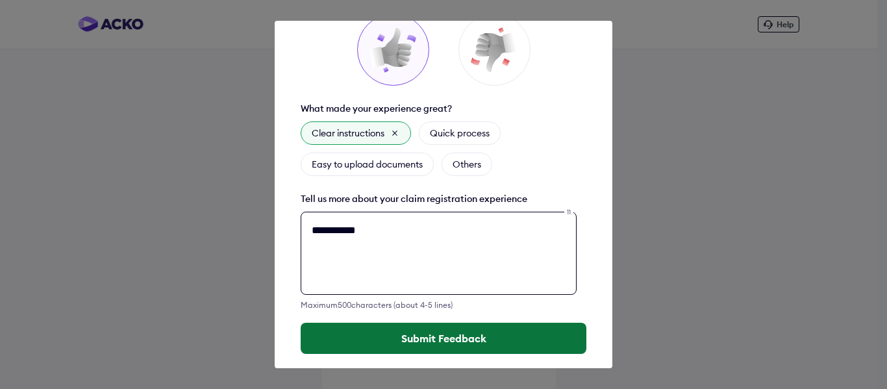
type textarea "**********"
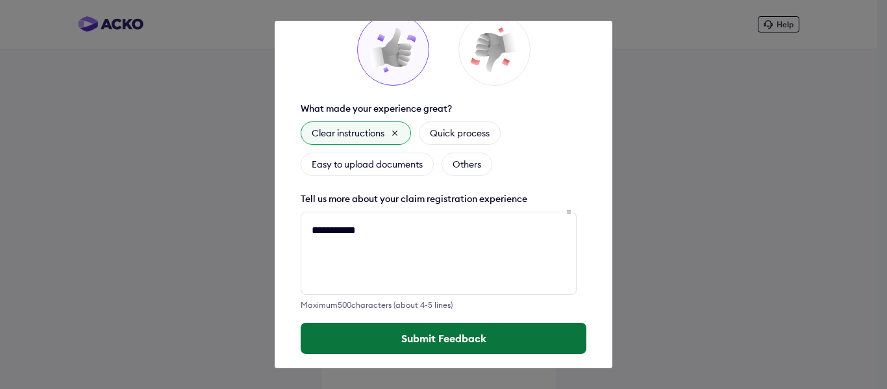
click at [459, 323] on button "Submit Feedback" at bounding box center [444, 338] width 286 height 31
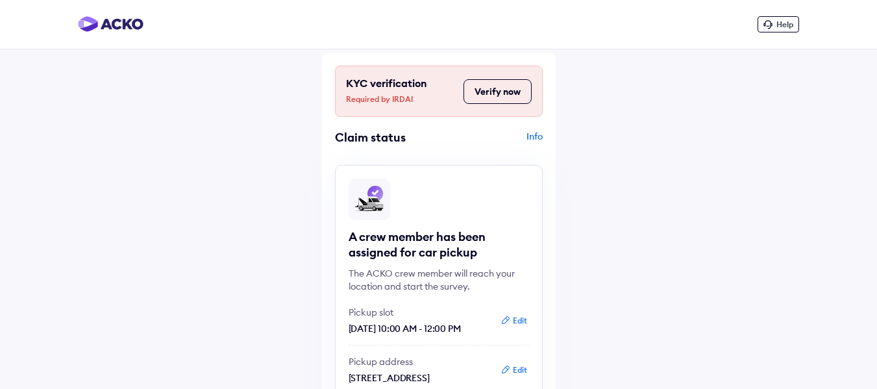
click at [500, 87] on button "Verify now" at bounding box center [497, 91] width 68 height 25
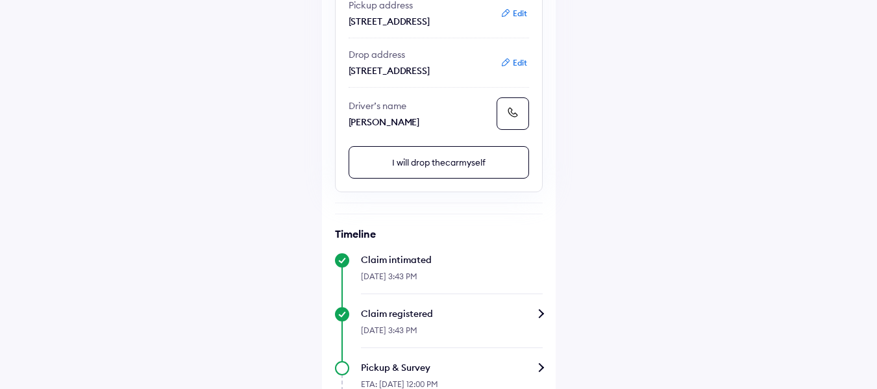
scroll to position [360, 0]
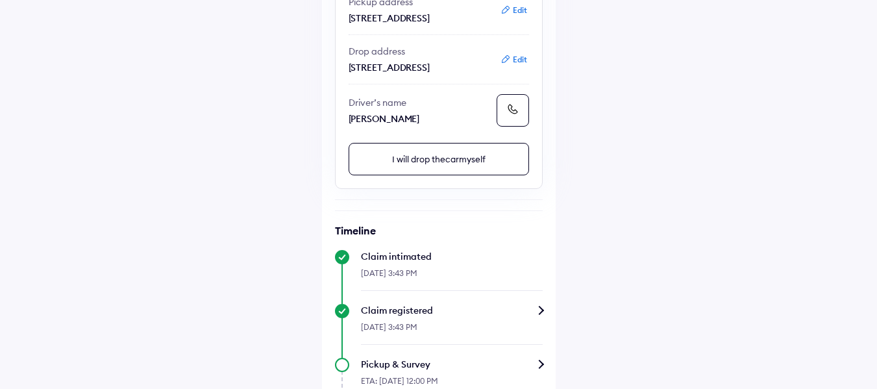
click at [517, 116] on icon at bounding box center [512, 109] width 13 height 13
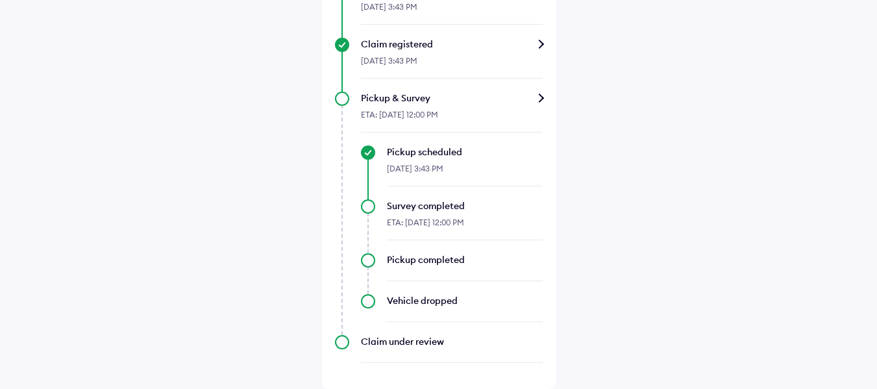
scroll to position [691, 0]
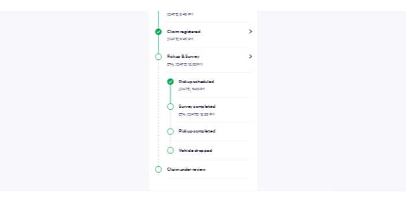
scroll to position [669, 0]
